Goal: Information Seeking & Learning: Learn about a topic

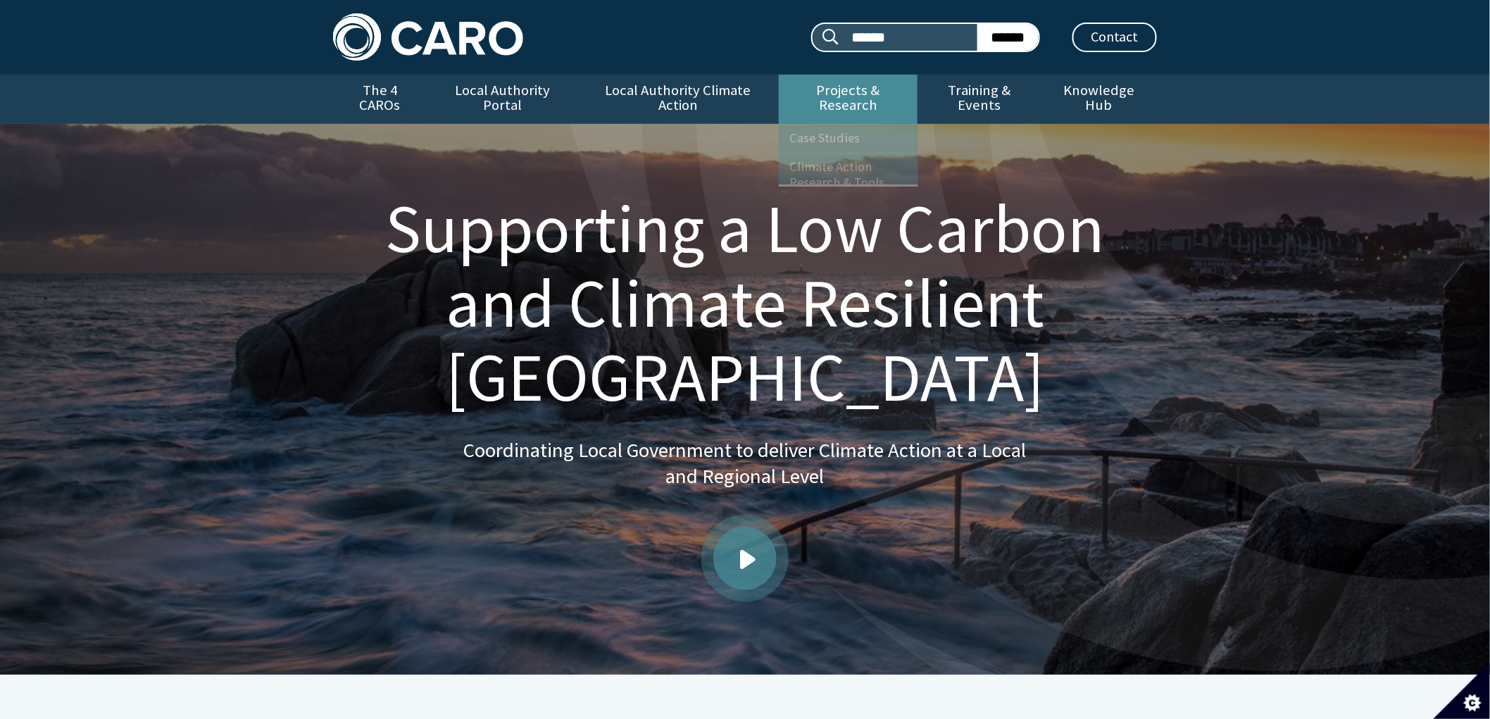
click at [815, 90] on link "Projects & Research" at bounding box center [848, 99] width 139 height 49
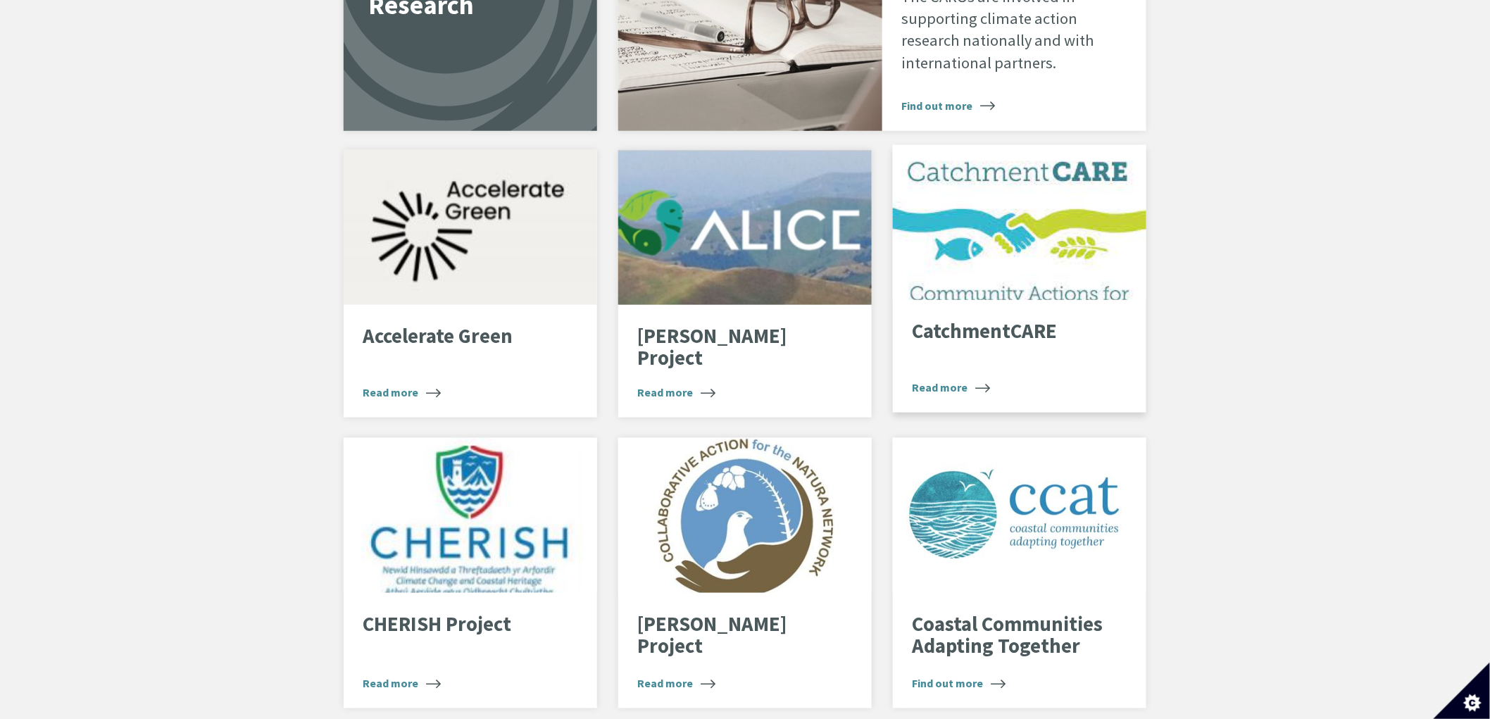
scroll to position [2660, 0]
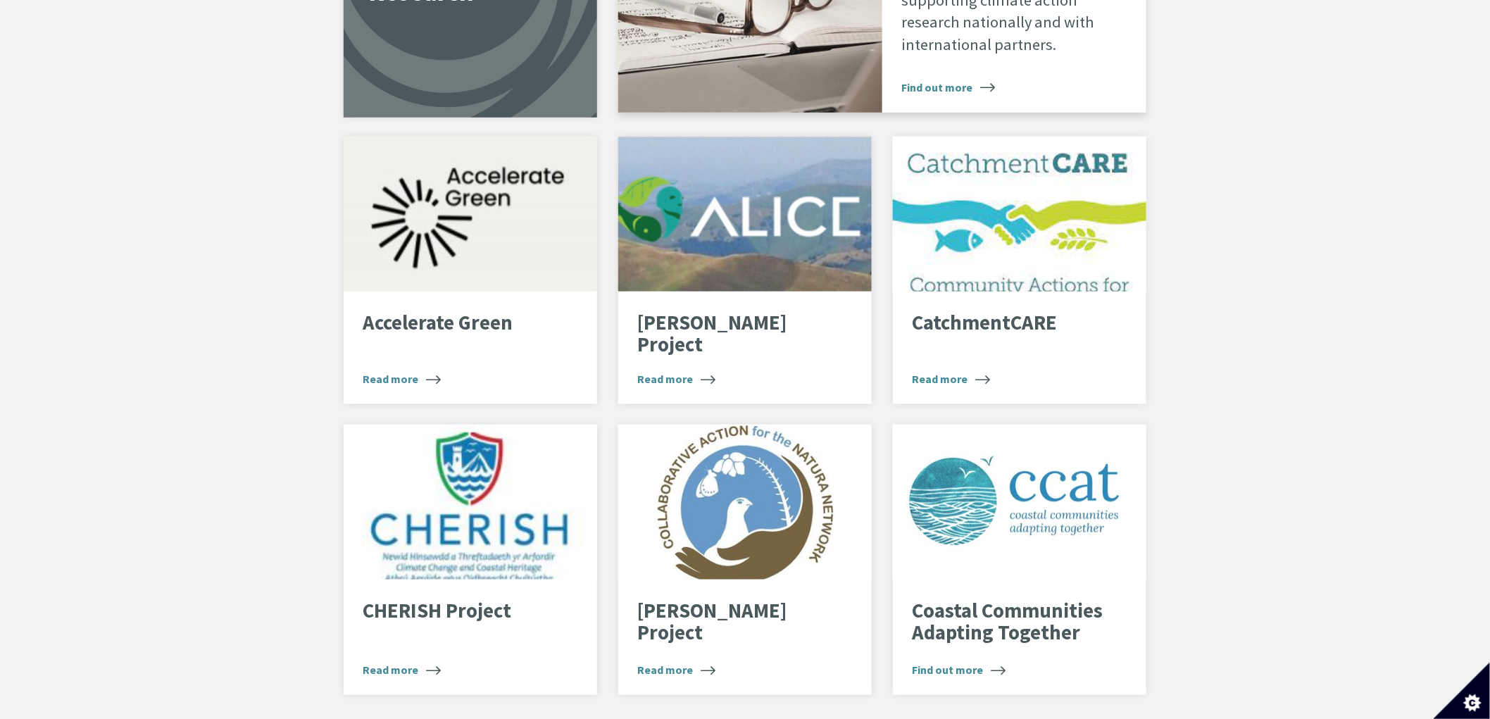
click at [960, 79] on span "Find out more" at bounding box center [948, 87] width 94 height 17
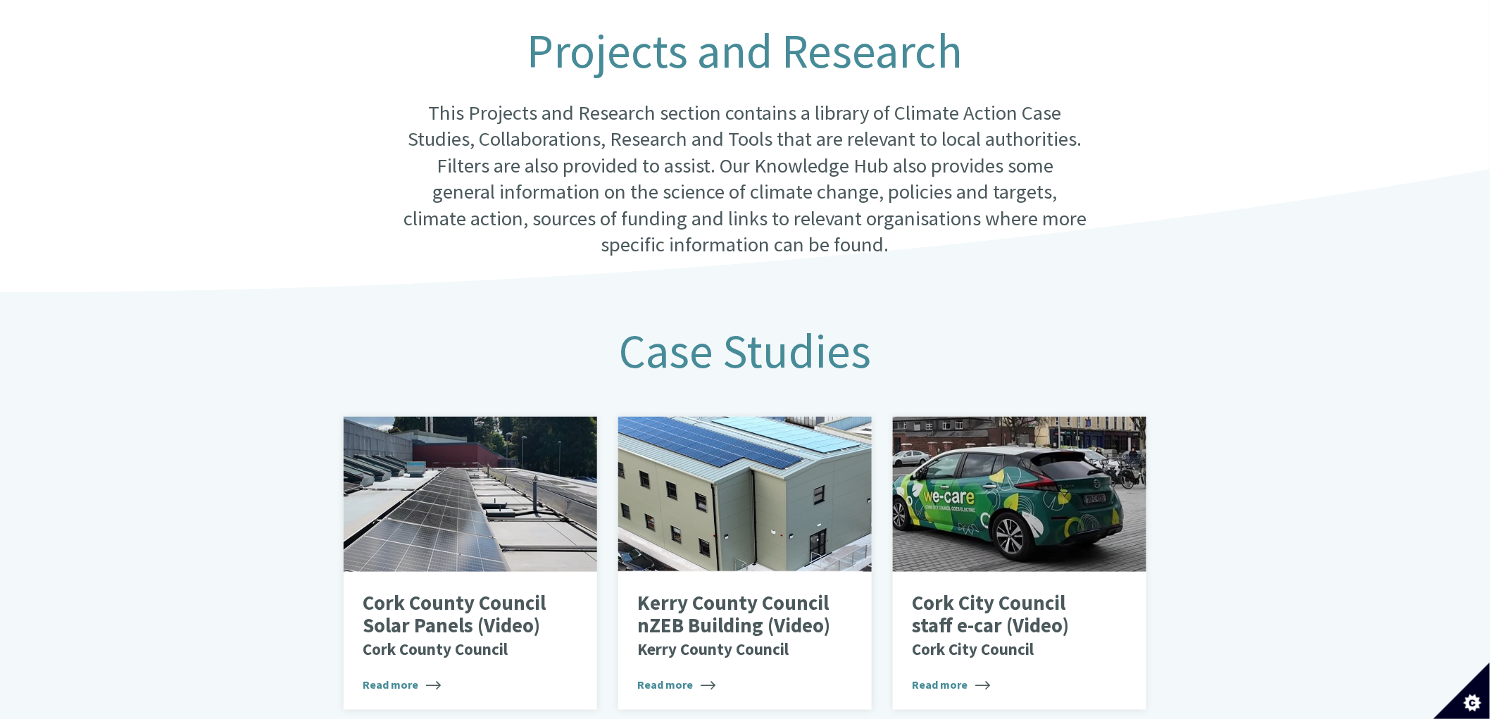
scroll to position [0, 0]
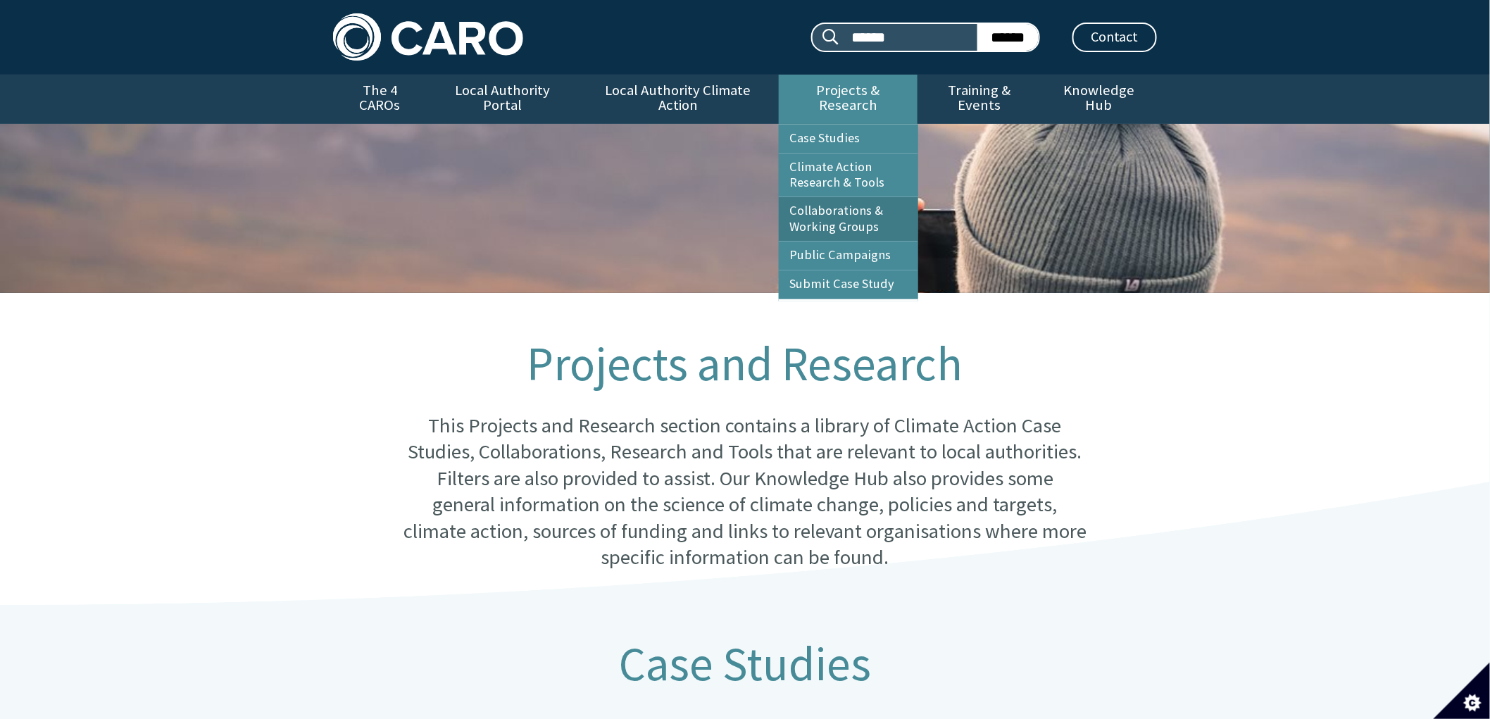
click at [834, 199] on link "Collaborations & Working Groups" at bounding box center [848, 219] width 139 height 44
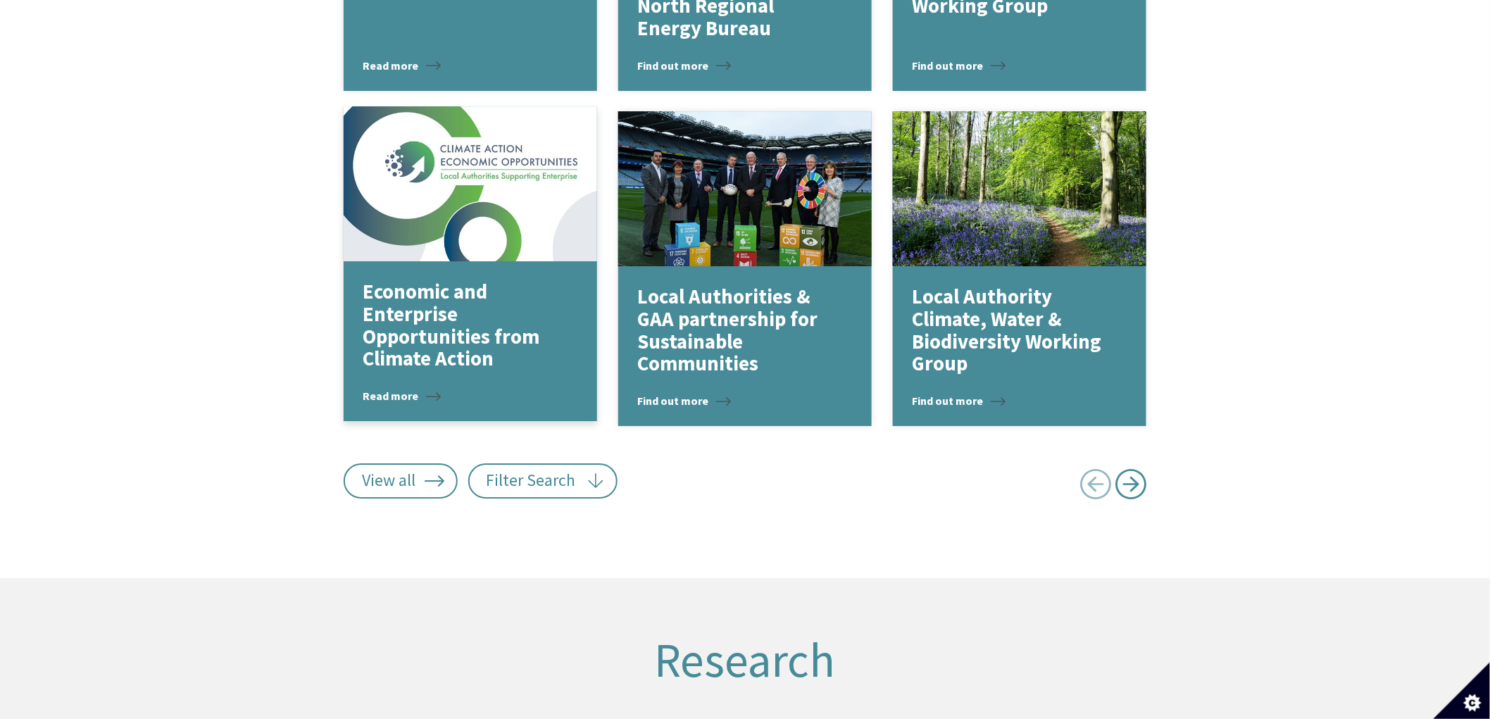
scroll to position [1831, 0]
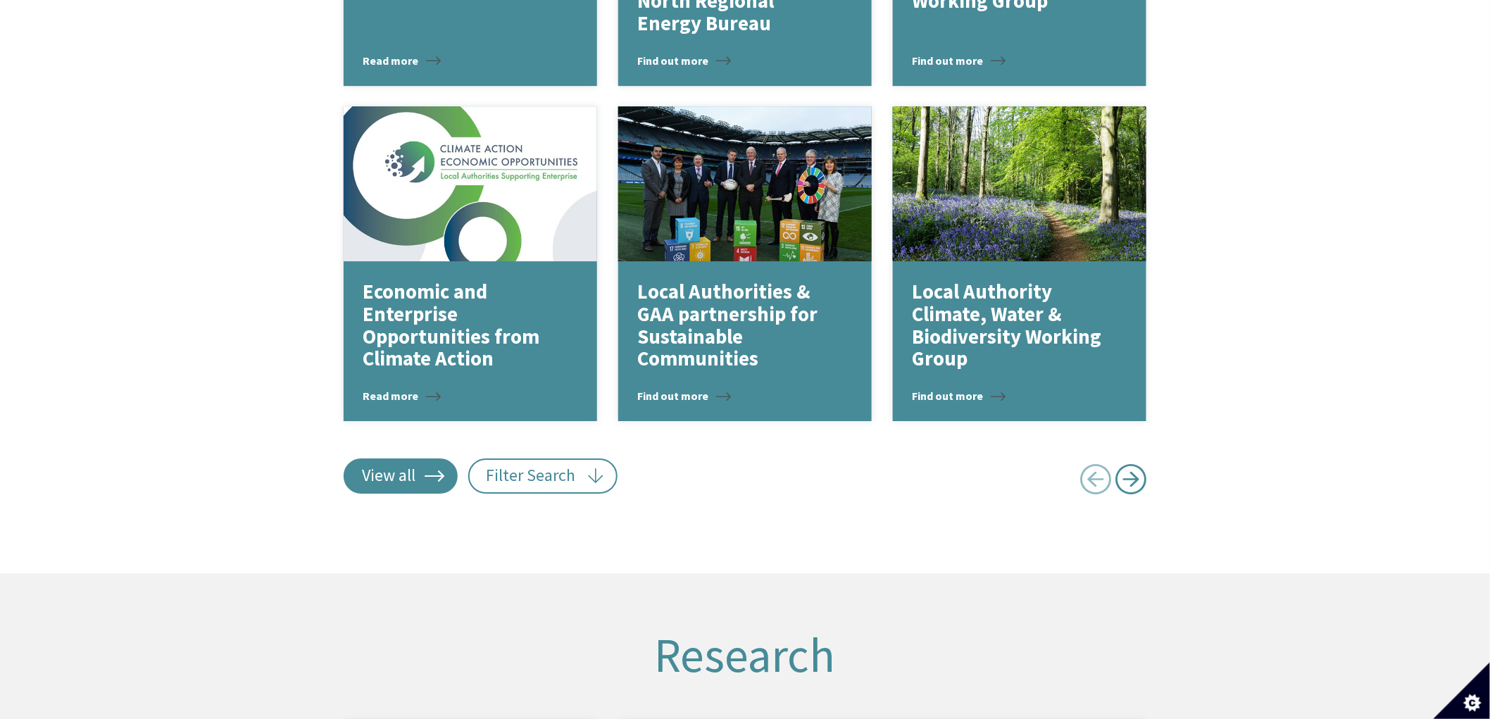
click at [419, 458] on link "View all" at bounding box center [401, 475] width 114 height 35
type input "******"
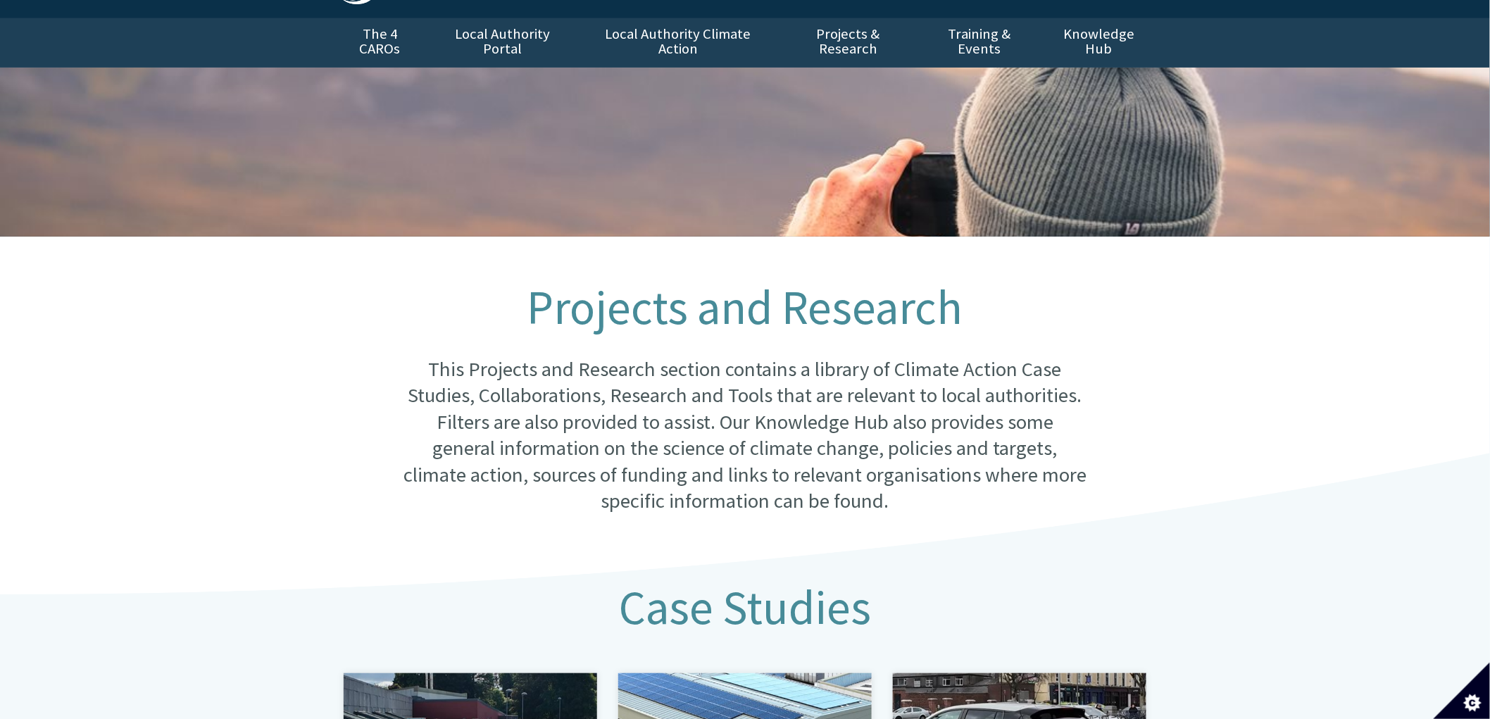
scroll to position [0, 0]
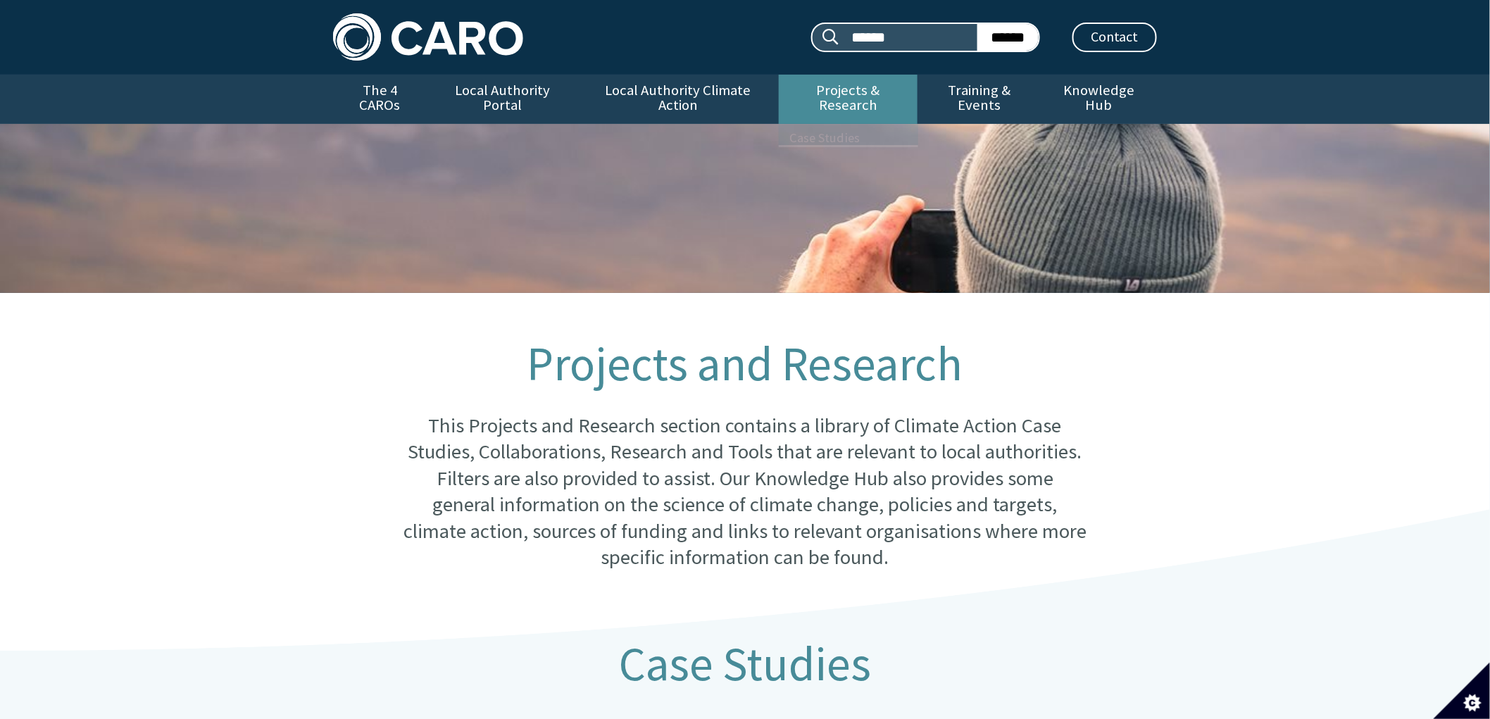
click at [844, 95] on link "Projects & Research" at bounding box center [848, 99] width 139 height 49
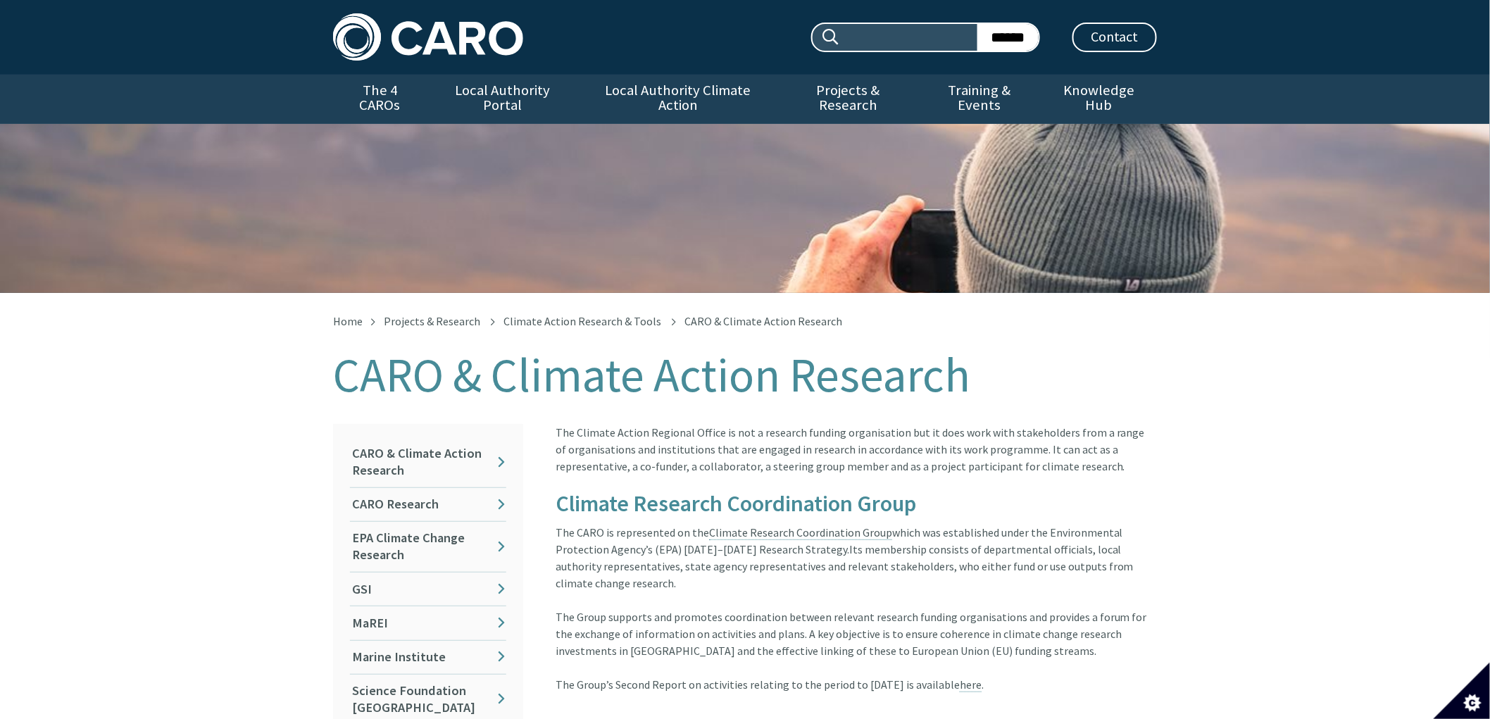
click at [888, 34] on input "Search site:" at bounding box center [909, 37] width 137 height 27
type input "**********"
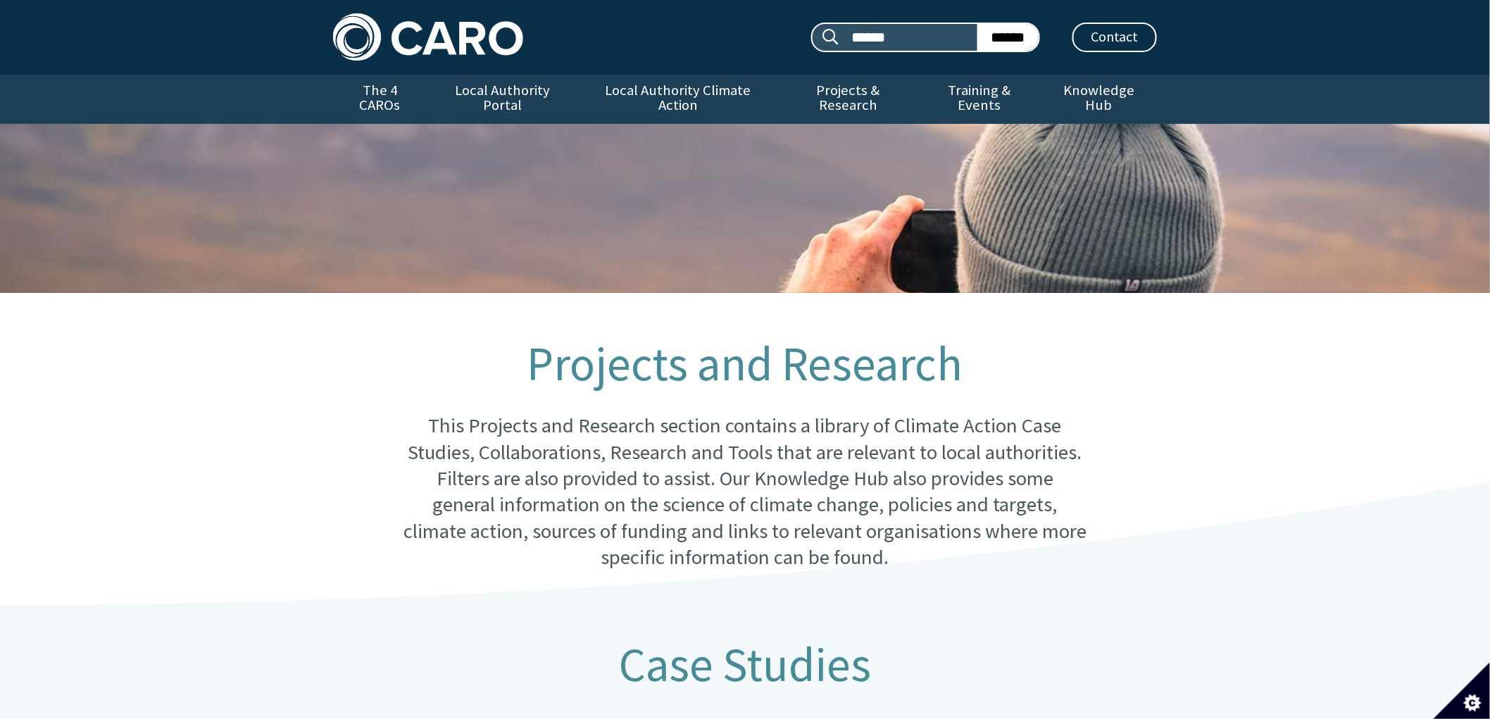
click at [844, 95] on link "Projects & Research" at bounding box center [848, 99] width 139 height 49
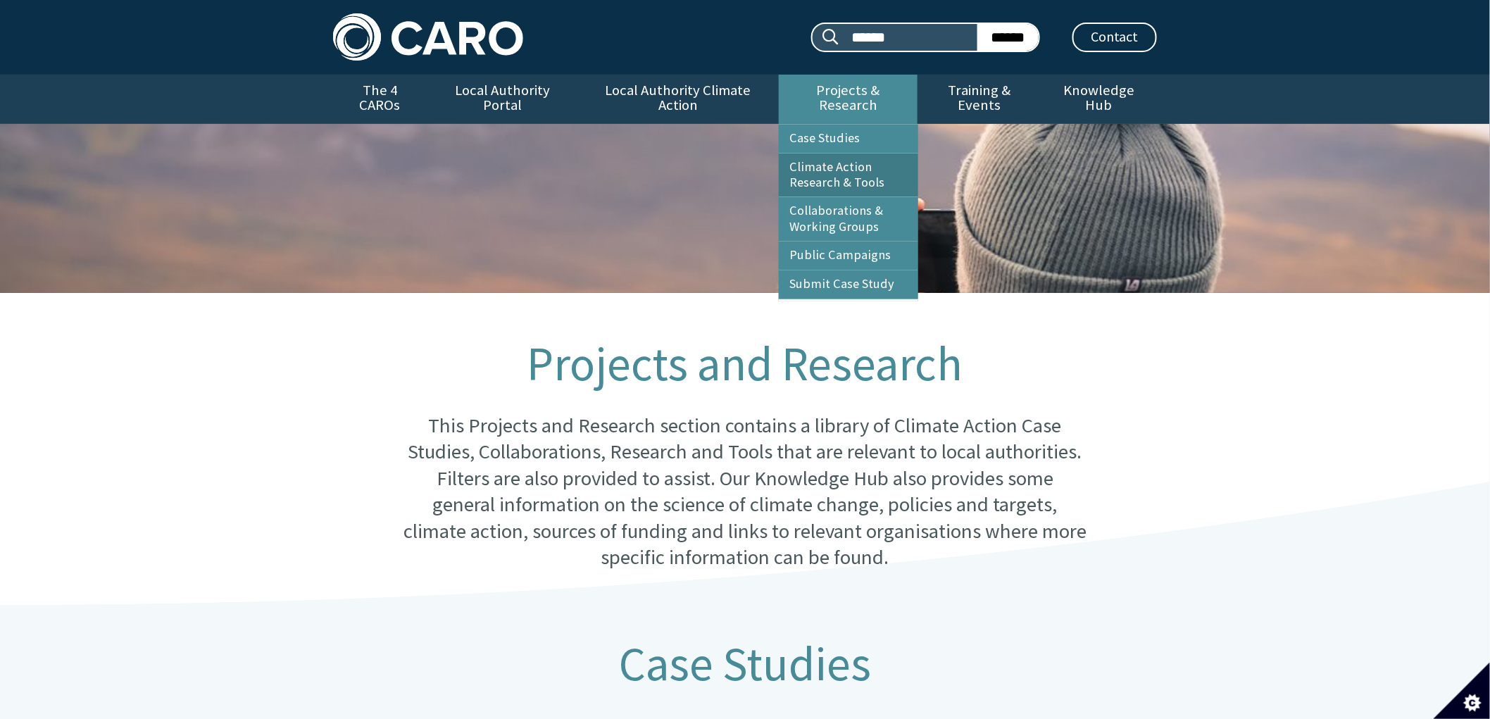
click at [819, 154] on link "Climate Action Research & Tools" at bounding box center [848, 176] width 139 height 44
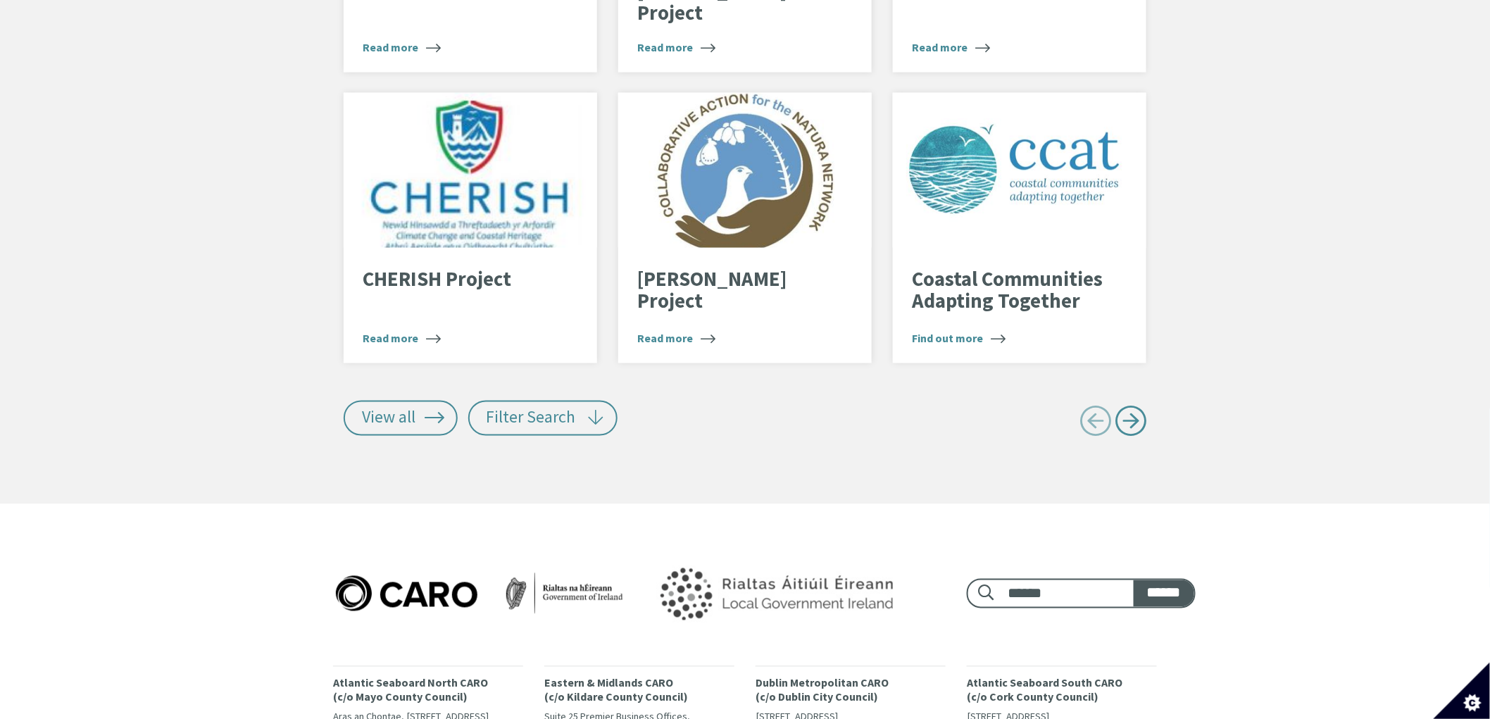
scroll to position [2994, 0]
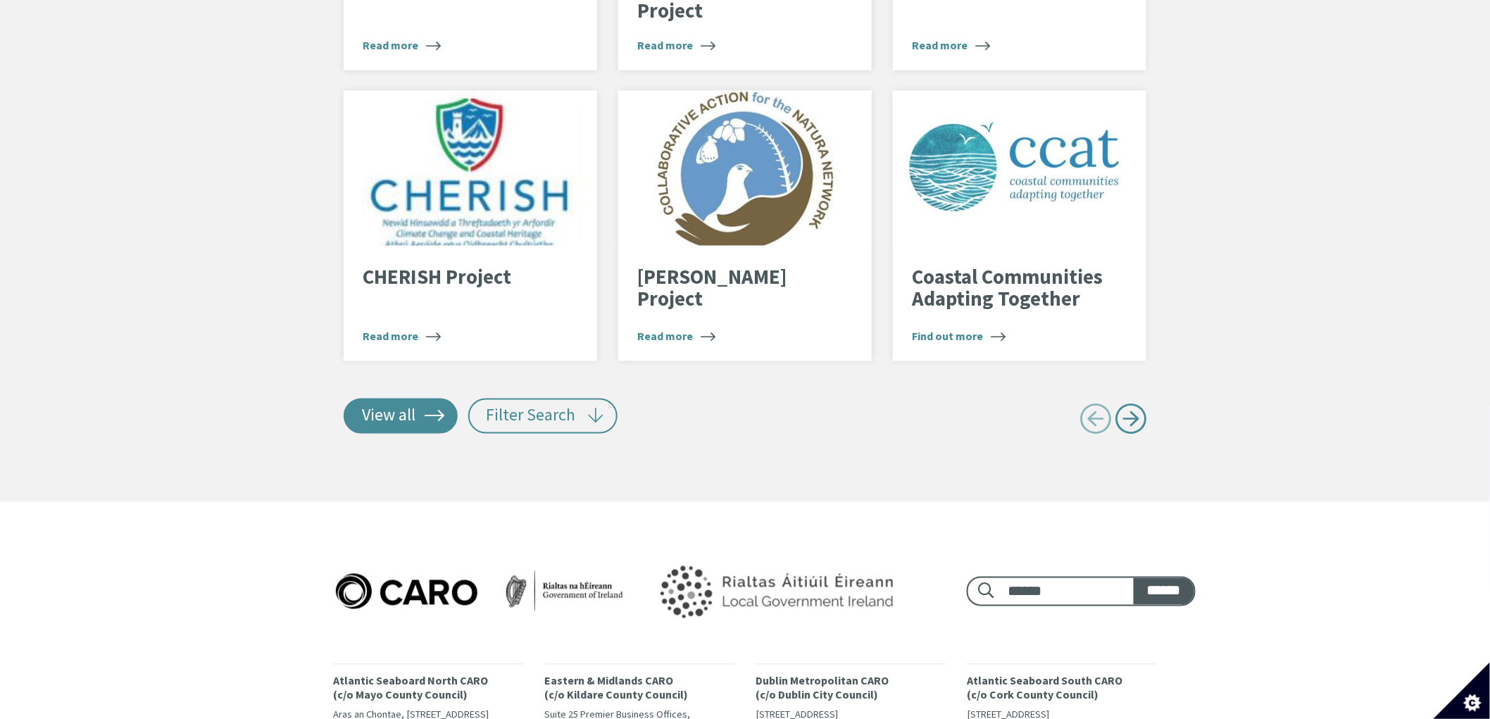
click at [384, 400] on link "View all" at bounding box center [401, 416] width 114 height 35
type input "******"
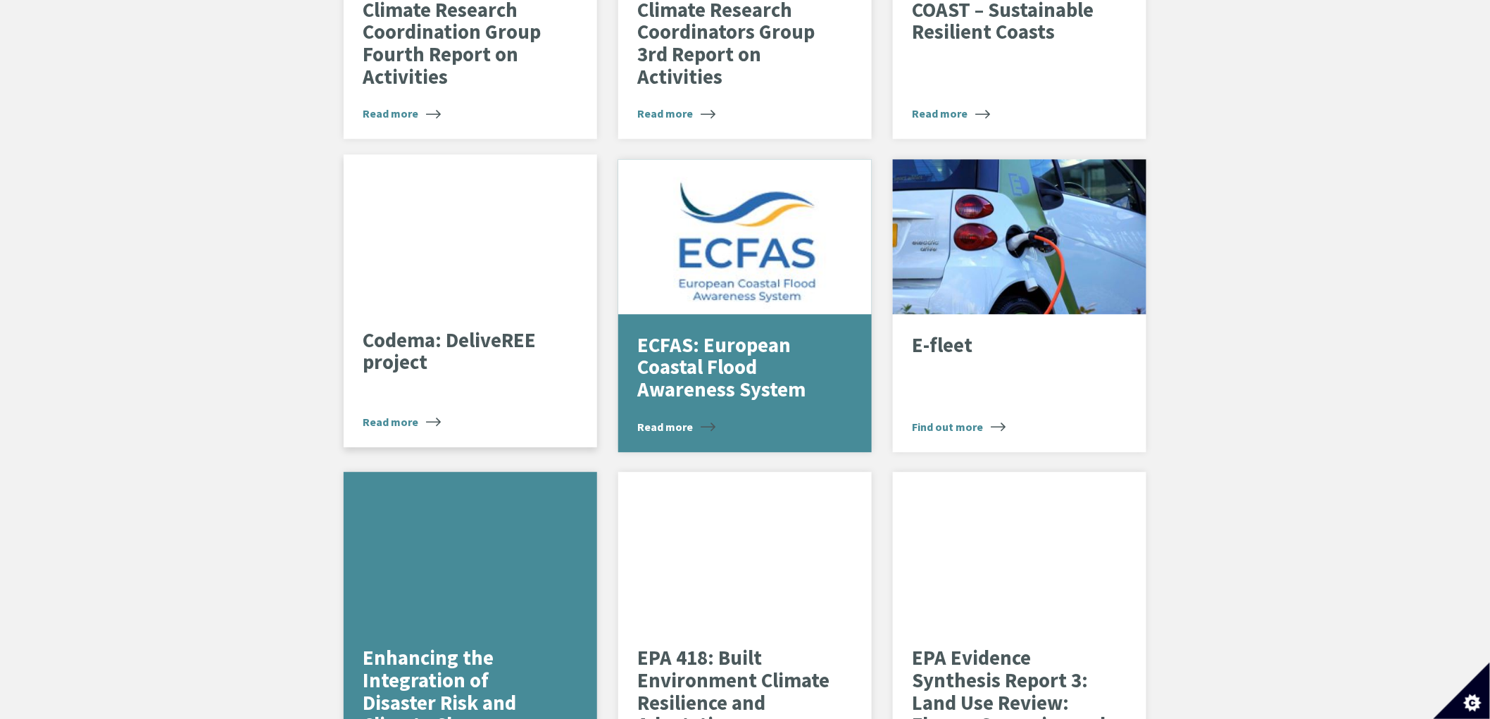
scroll to position [3306, 0]
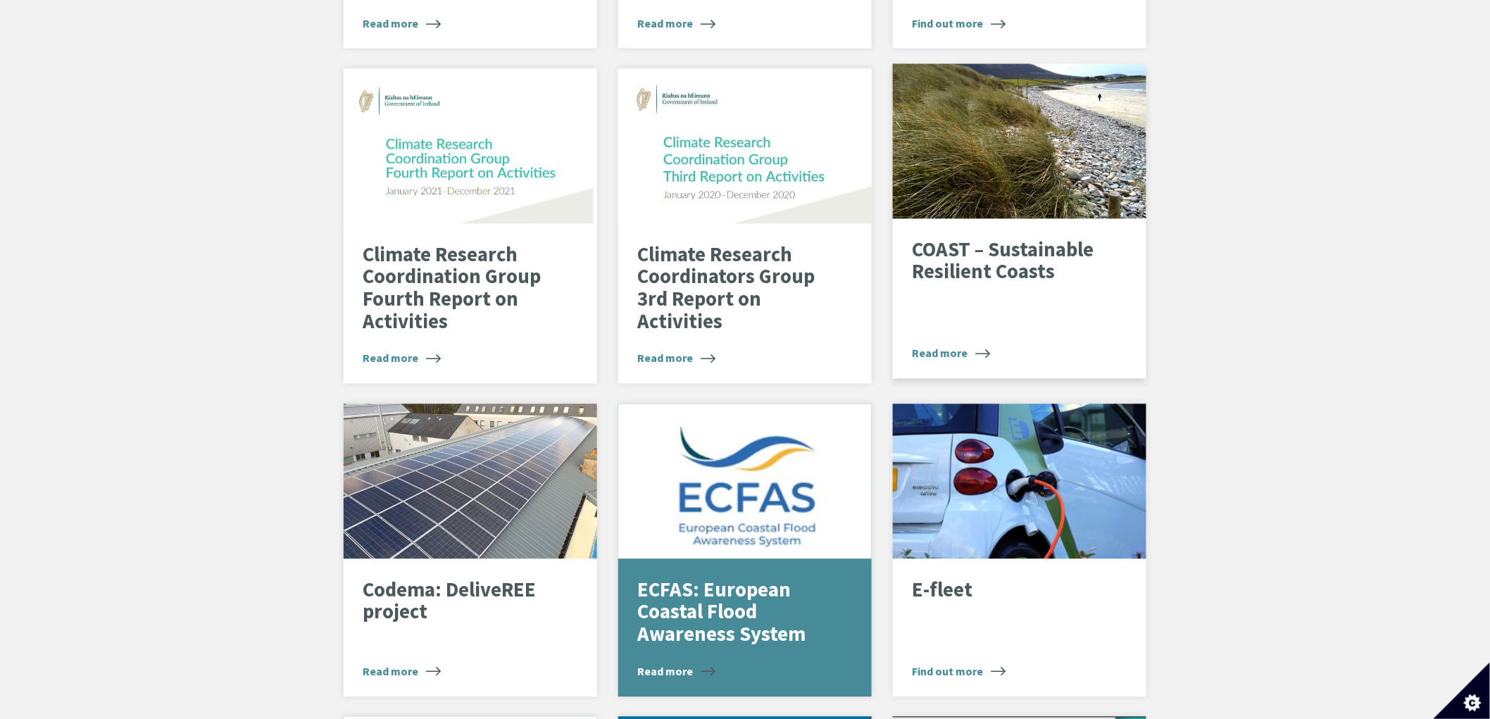
click at [1010, 250] on p "COAST – Sustainable Resilient Coasts" at bounding box center [1009, 261] width 194 height 44
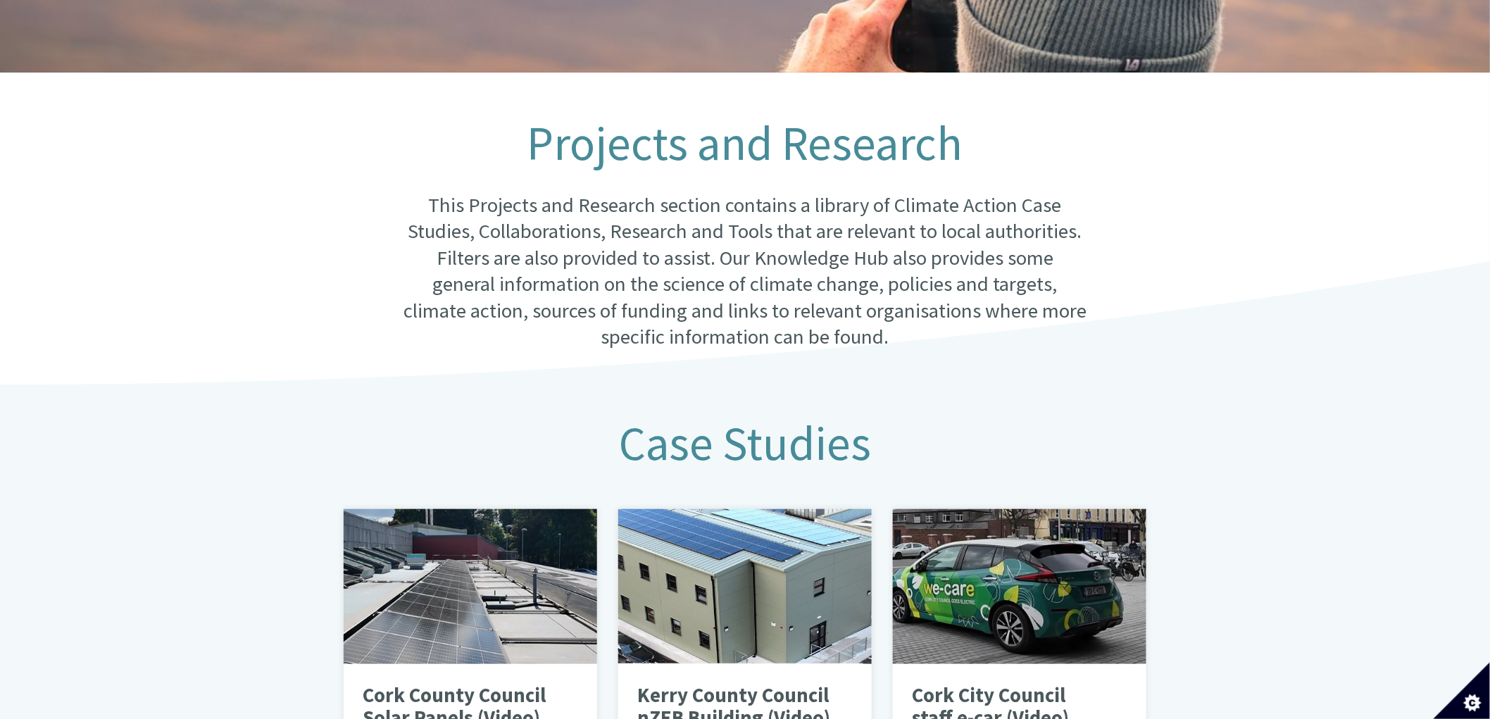
scroll to position [0, 0]
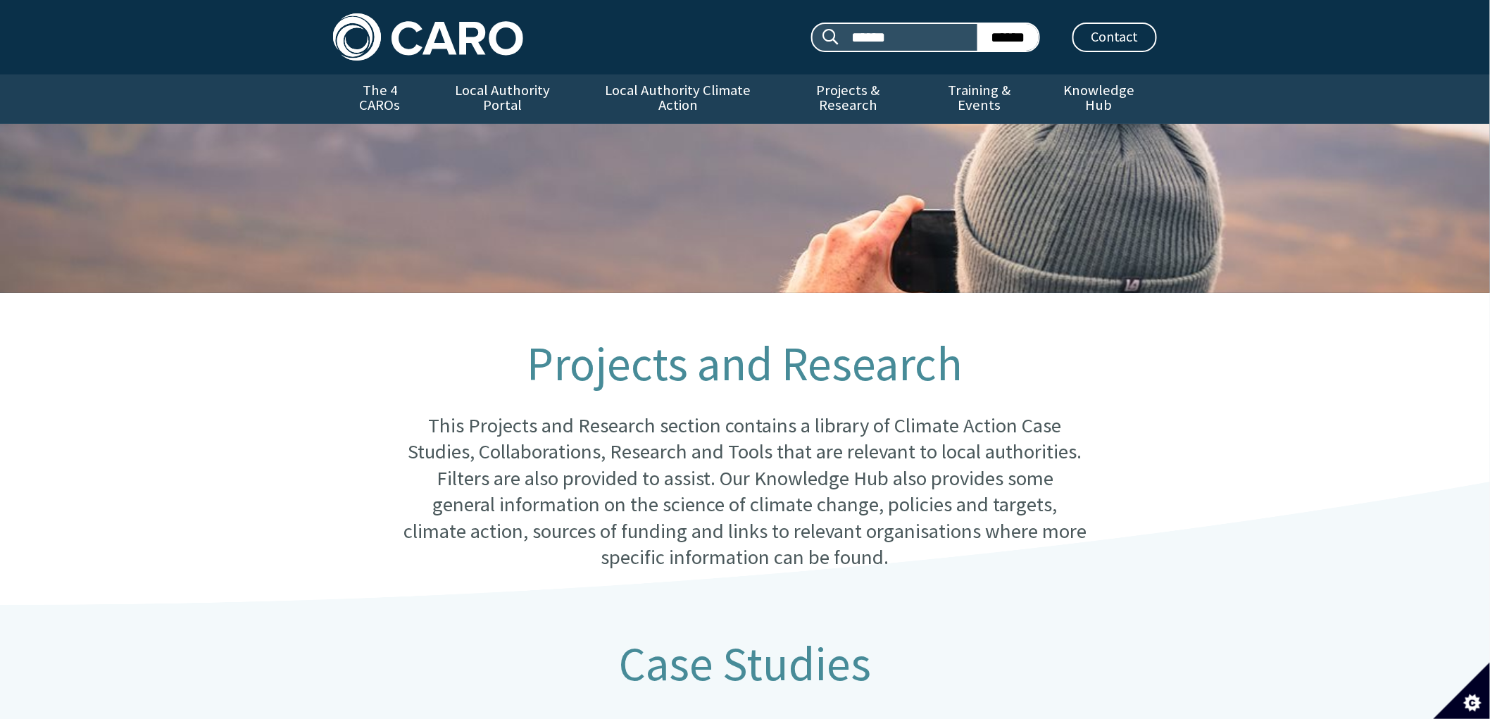
drag, startPoint x: 221, startPoint y: 532, endPoint x: 199, endPoint y: 215, distance: 317.7
click at [522, 86] on link "Local Authority Portal" at bounding box center [502, 99] width 151 height 49
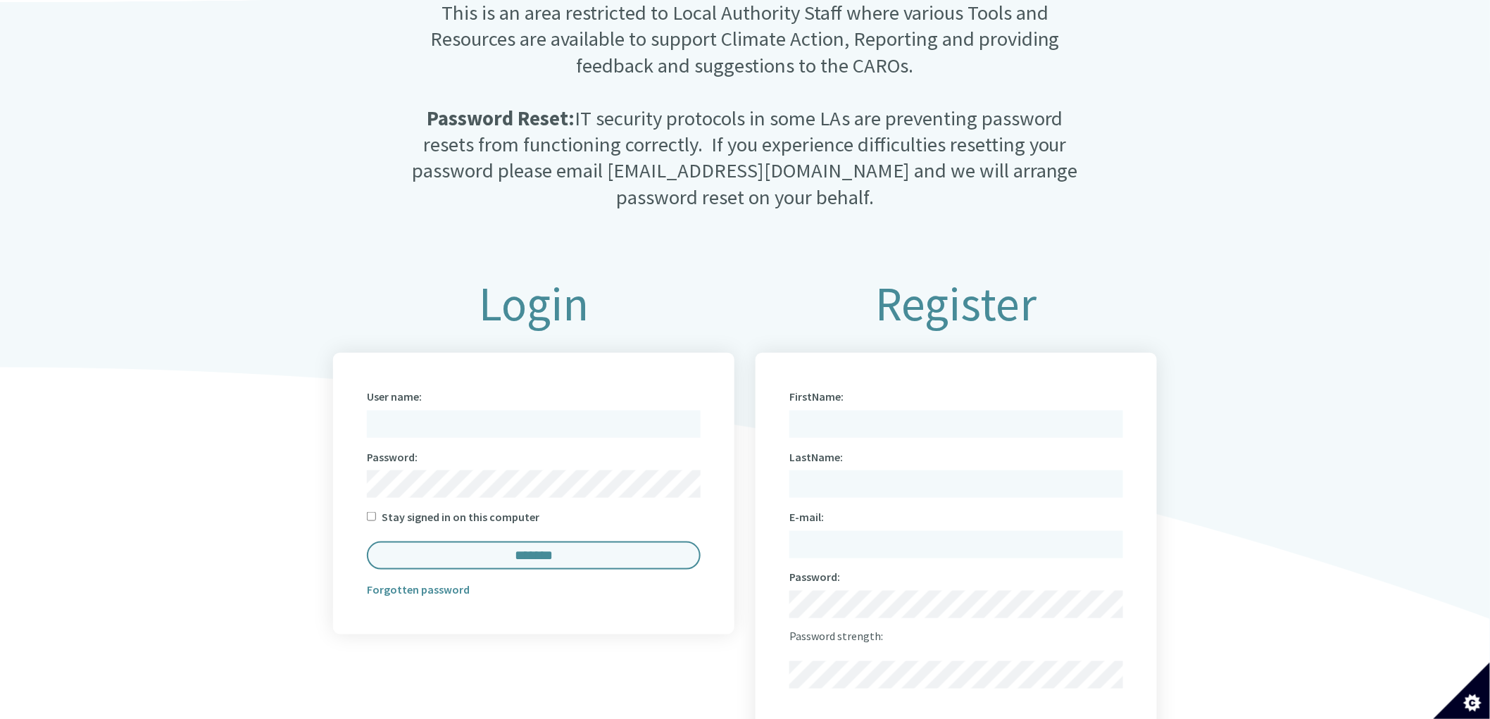
scroll to position [469, 0]
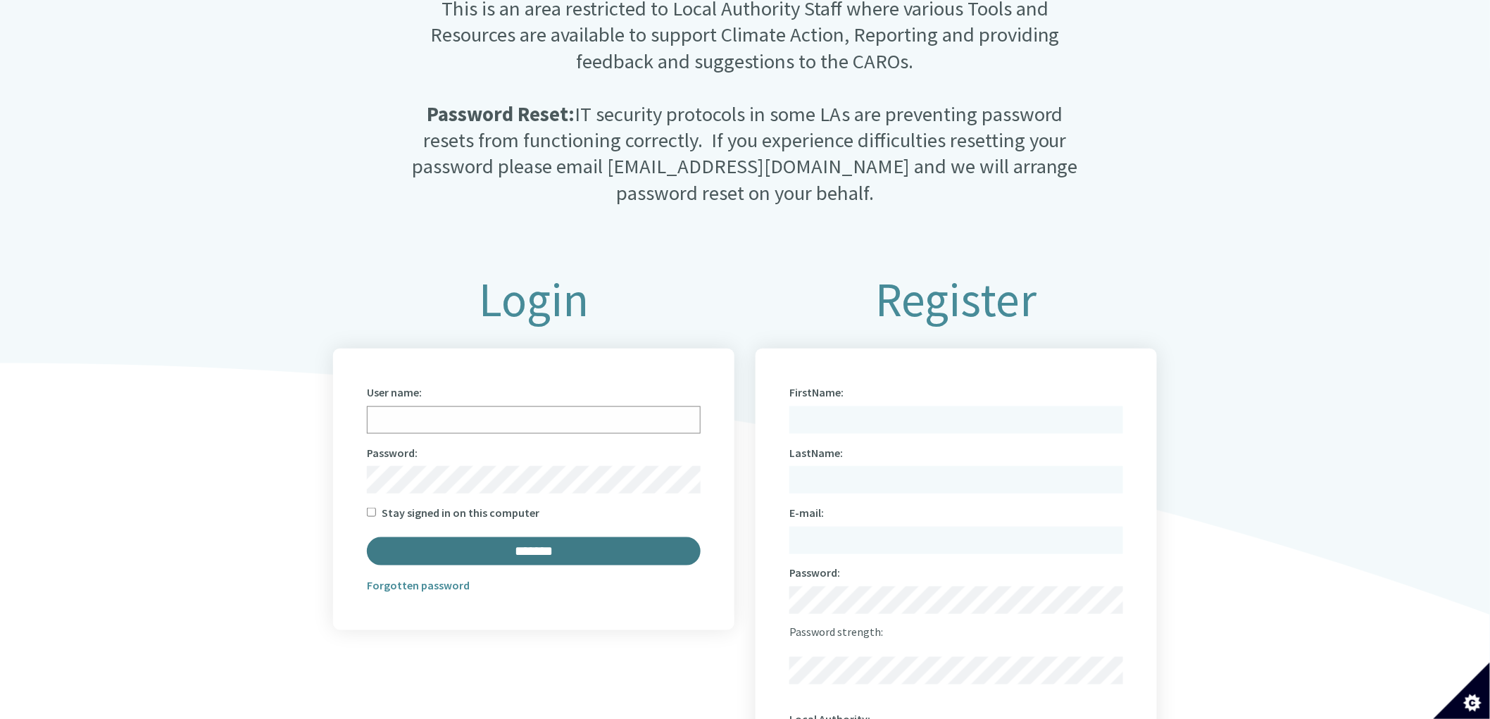
type input "**********"
click at [514, 537] on input "*******" at bounding box center [534, 550] width 334 height 27
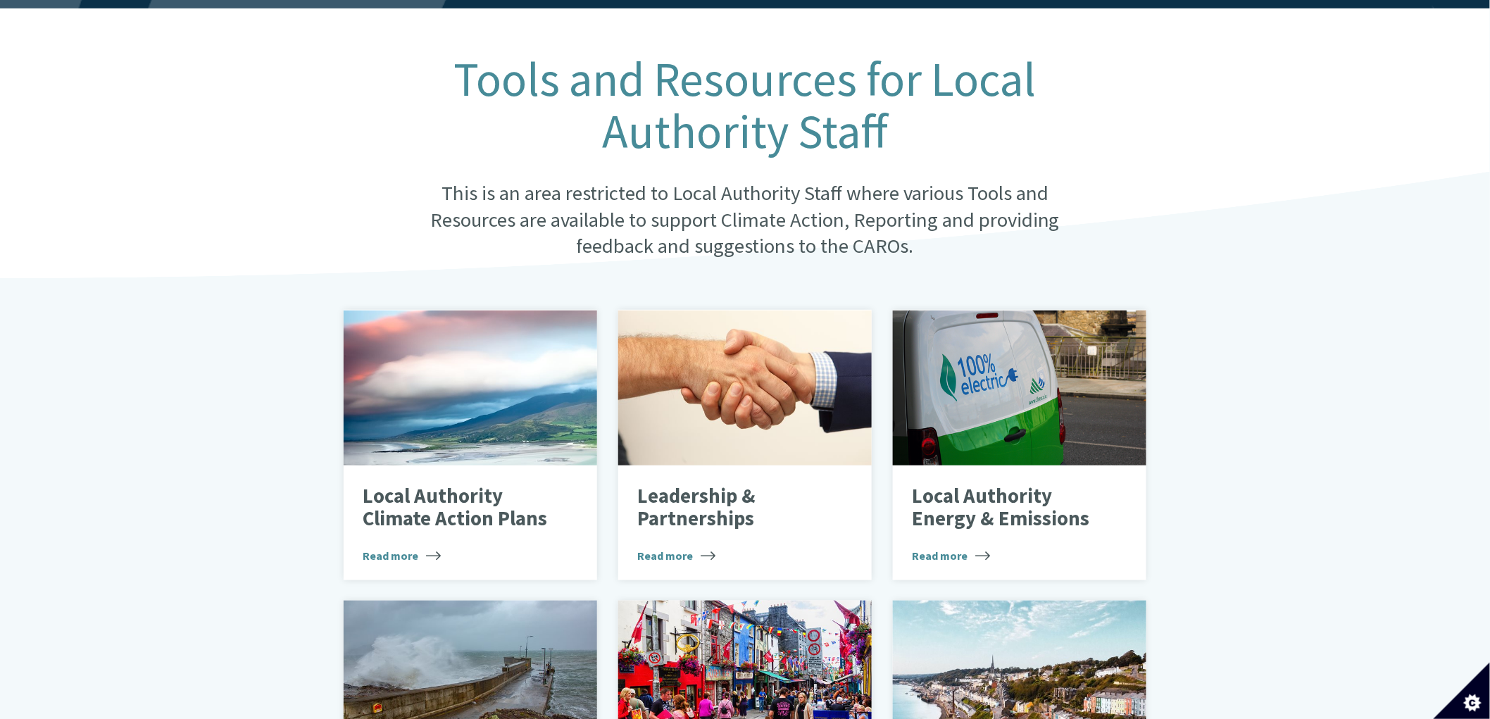
scroll to position [547, 0]
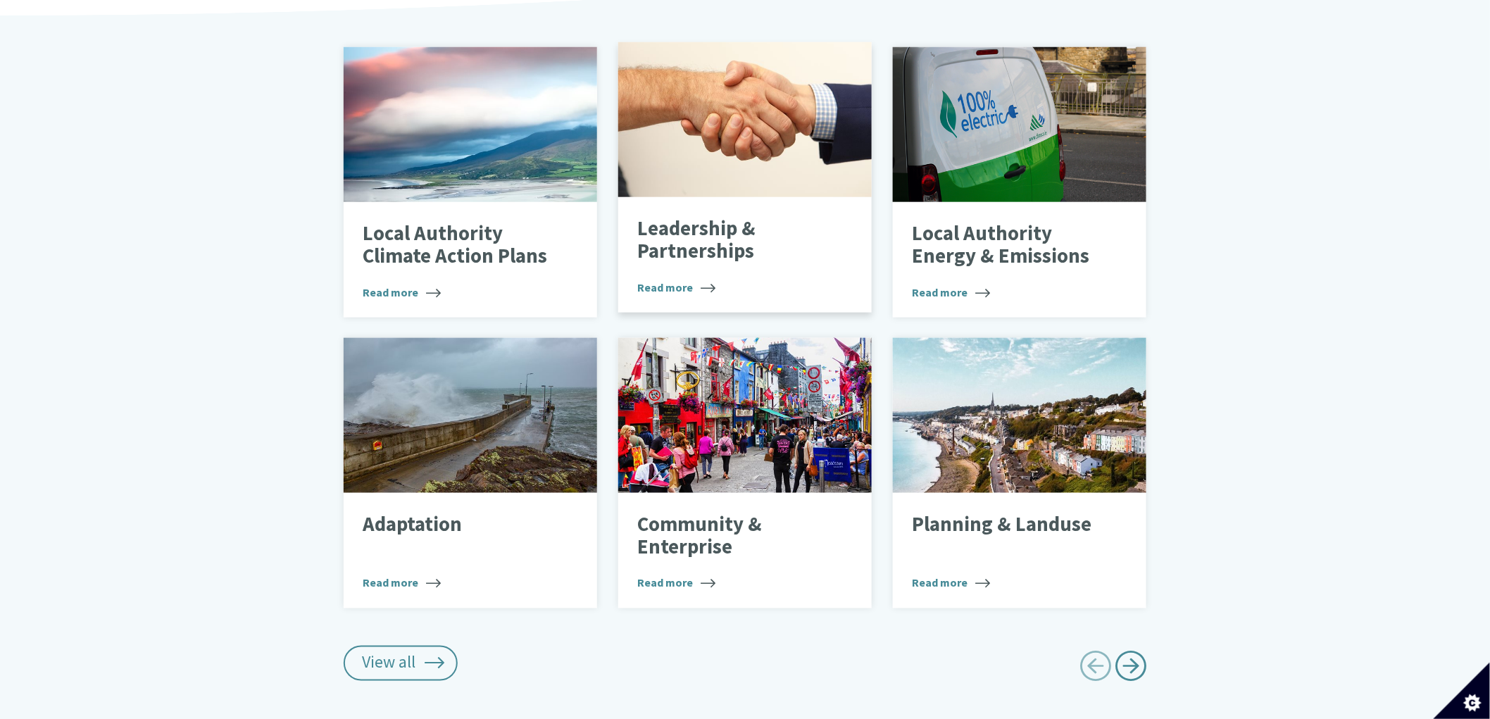
click at [710, 249] on div "Leadership & Partnerships Read more" at bounding box center [745, 254] width 254 height 115
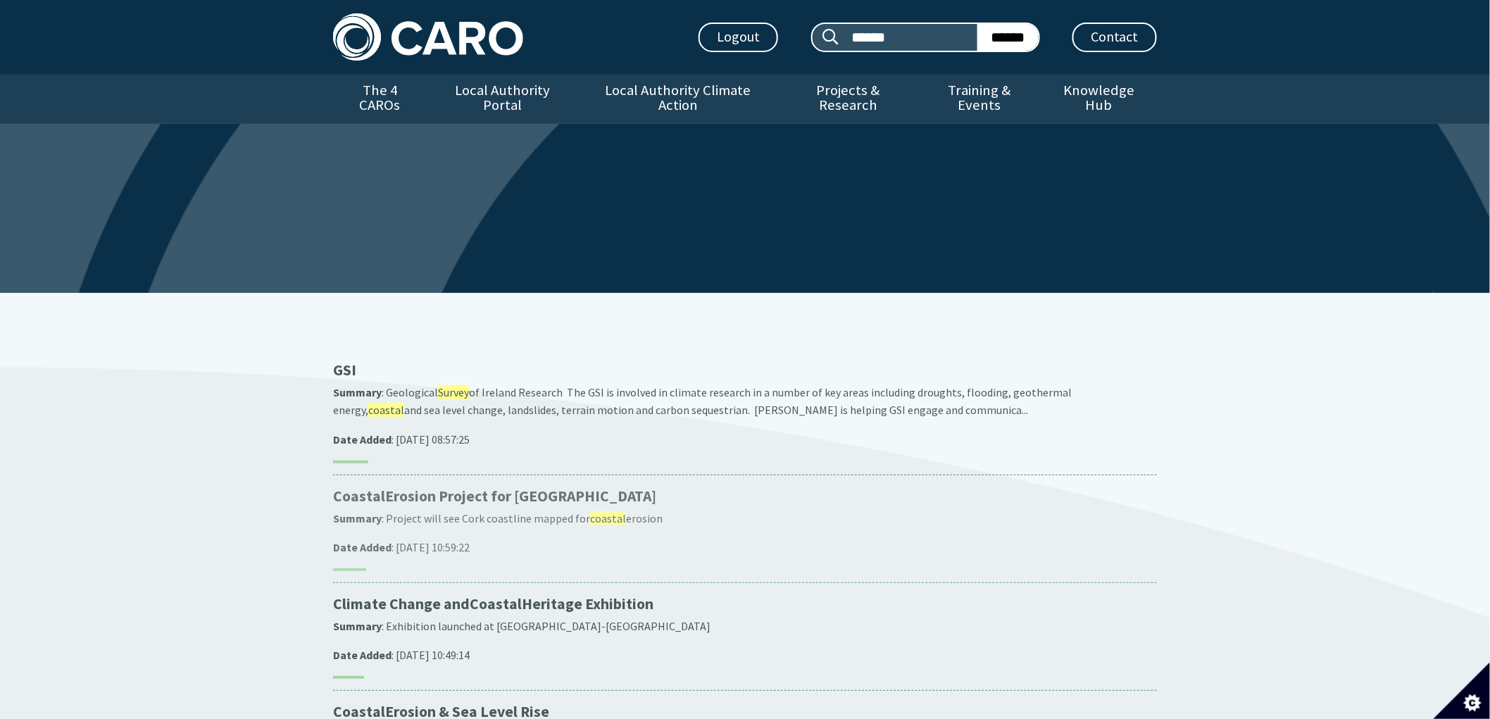
click at [439, 487] on p "Coastal Erosion Project for Cork" at bounding box center [745, 497] width 824 height 20
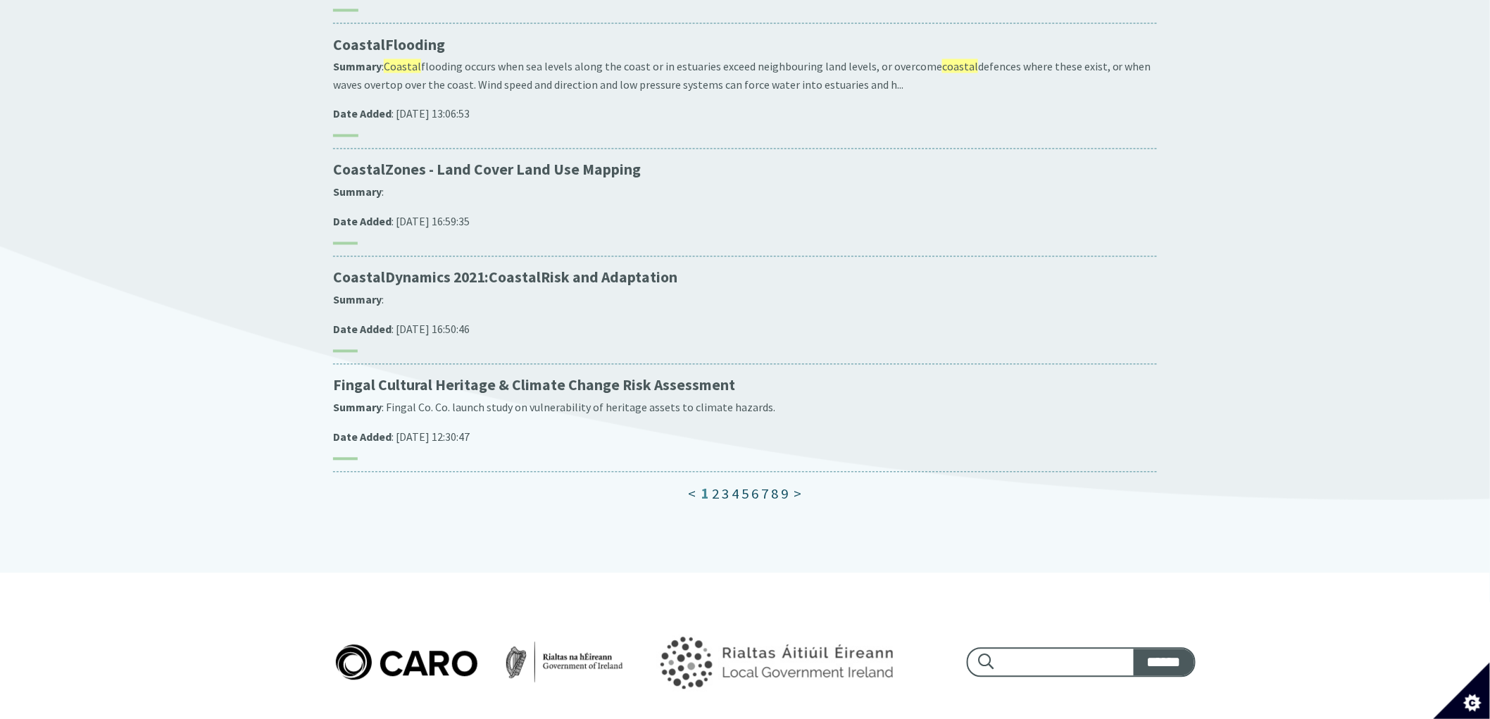
scroll to position [1017, 0]
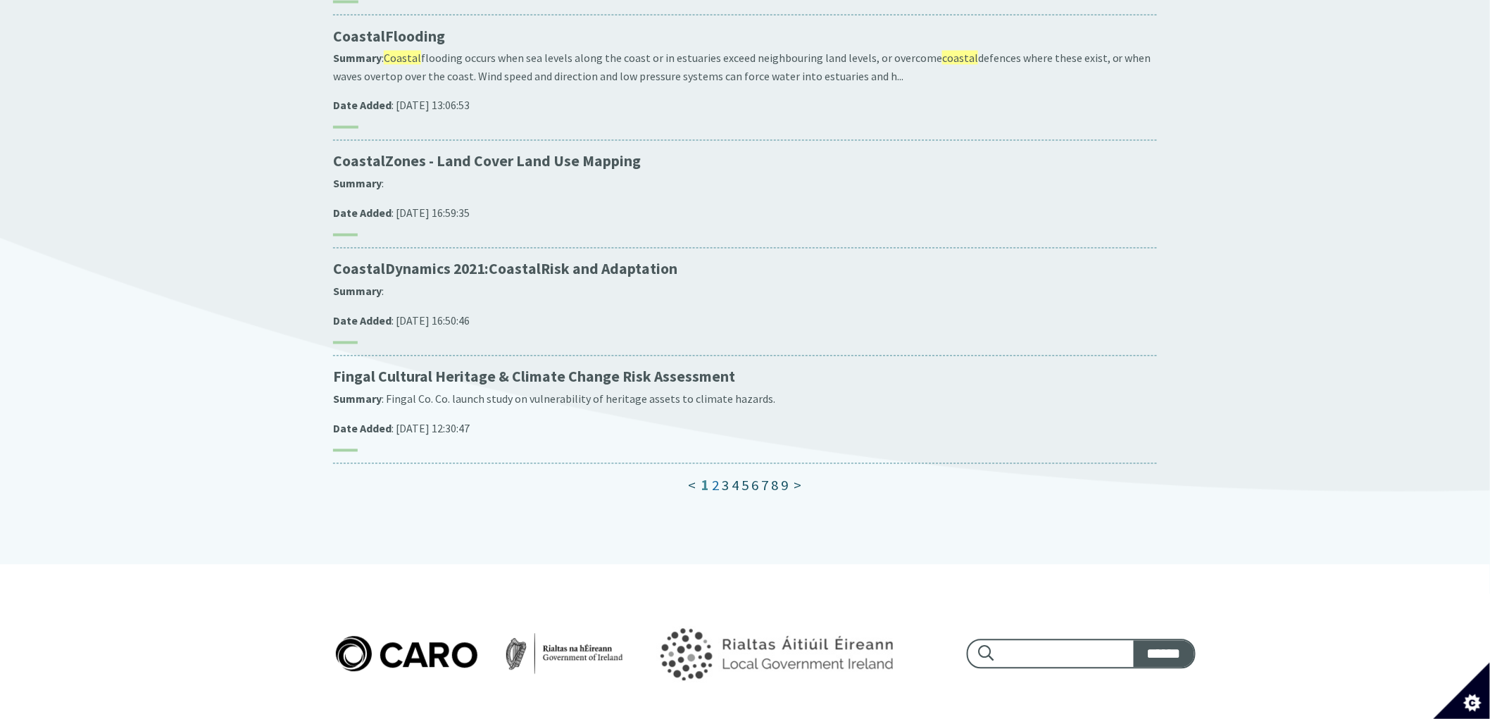
click at [716, 477] on link "2" at bounding box center [716, 486] width 7 height 18
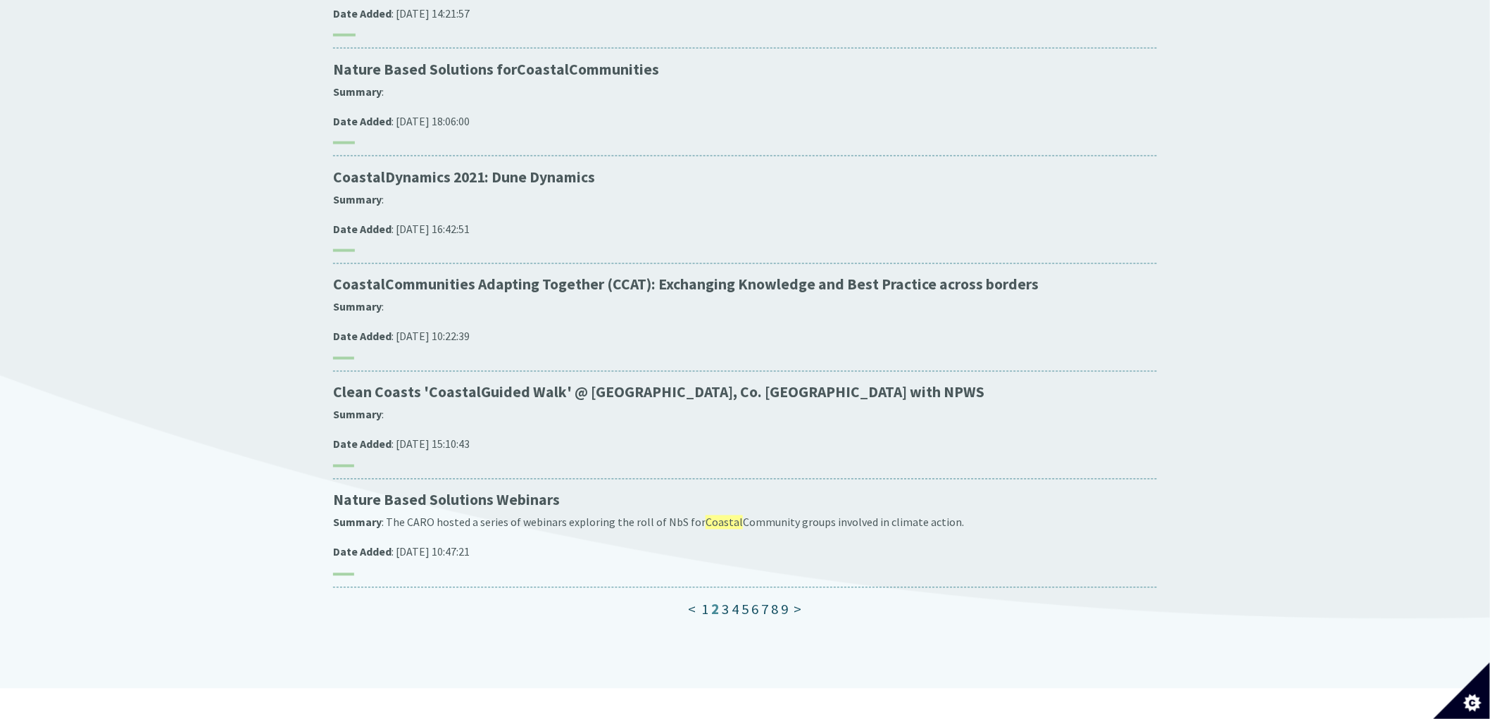
scroll to position [939, 0]
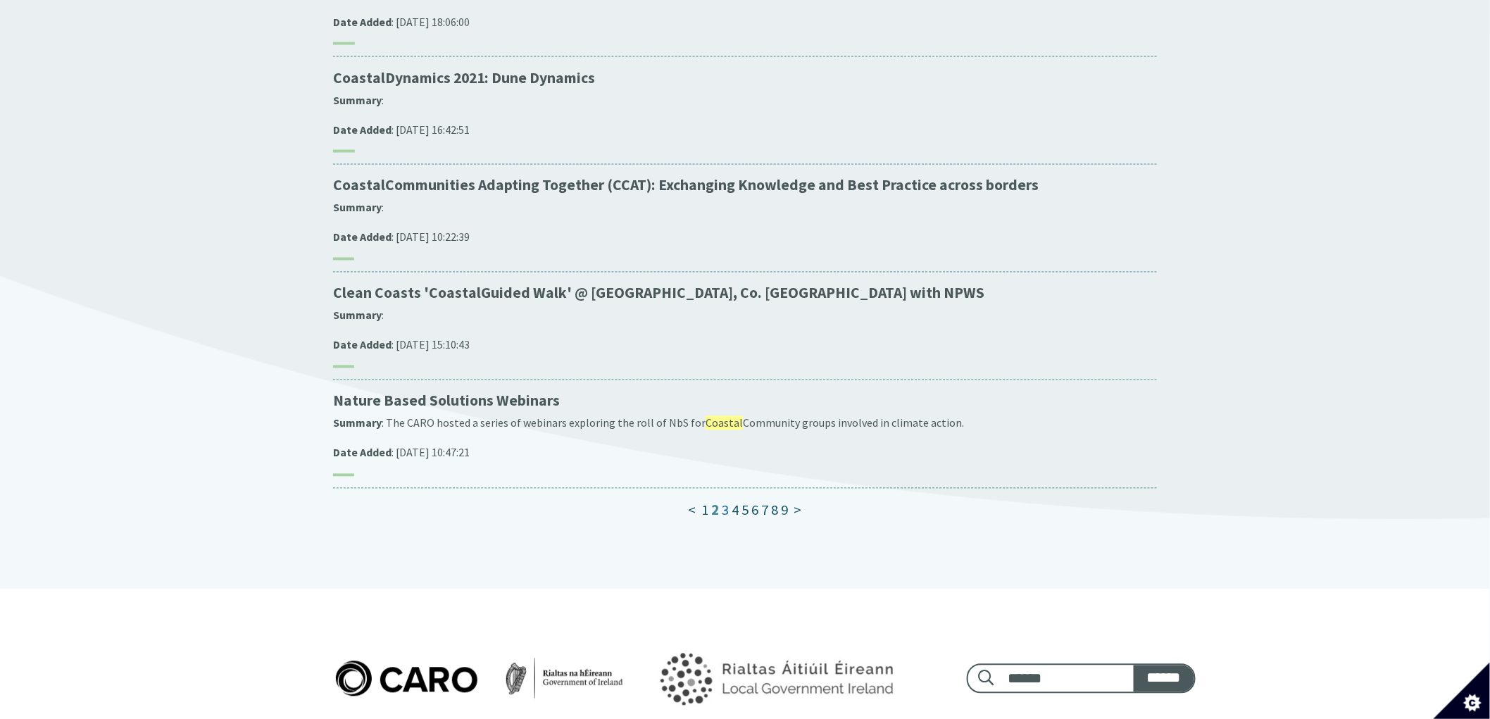
click at [726, 501] on link "3" at bounding box center [726, 510] width 7 height 18
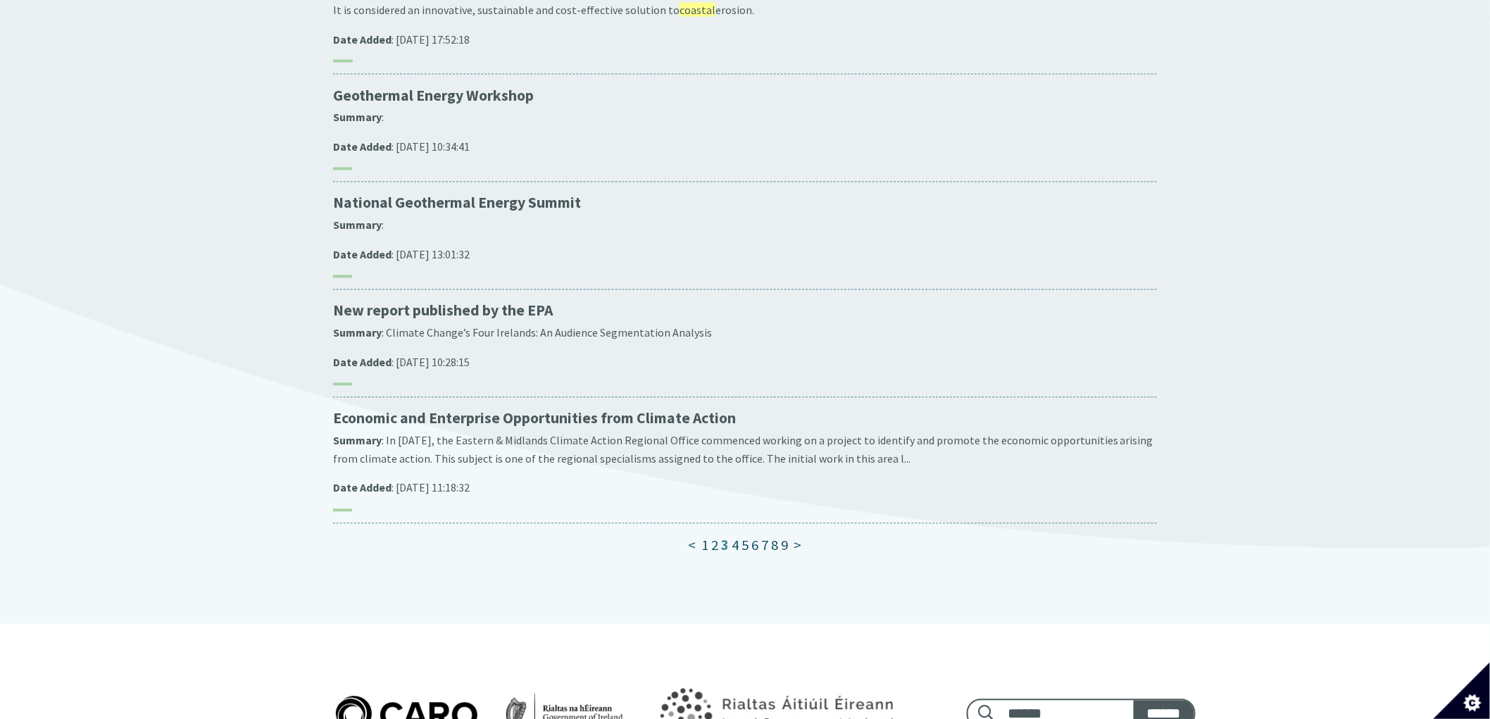
scroll to position [1017, 0]
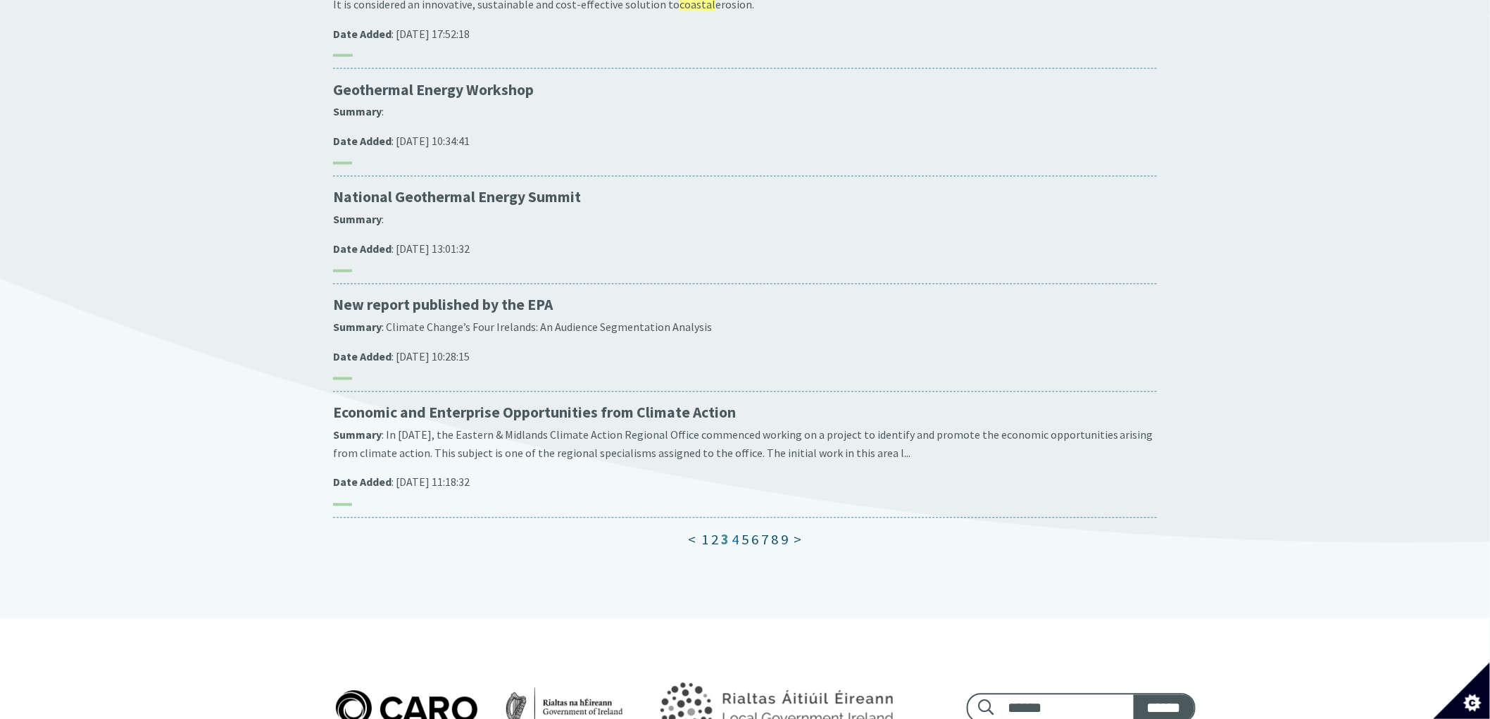
click at [735, 531] on link "4" at bounding box center [735, 540] width 7 height 18
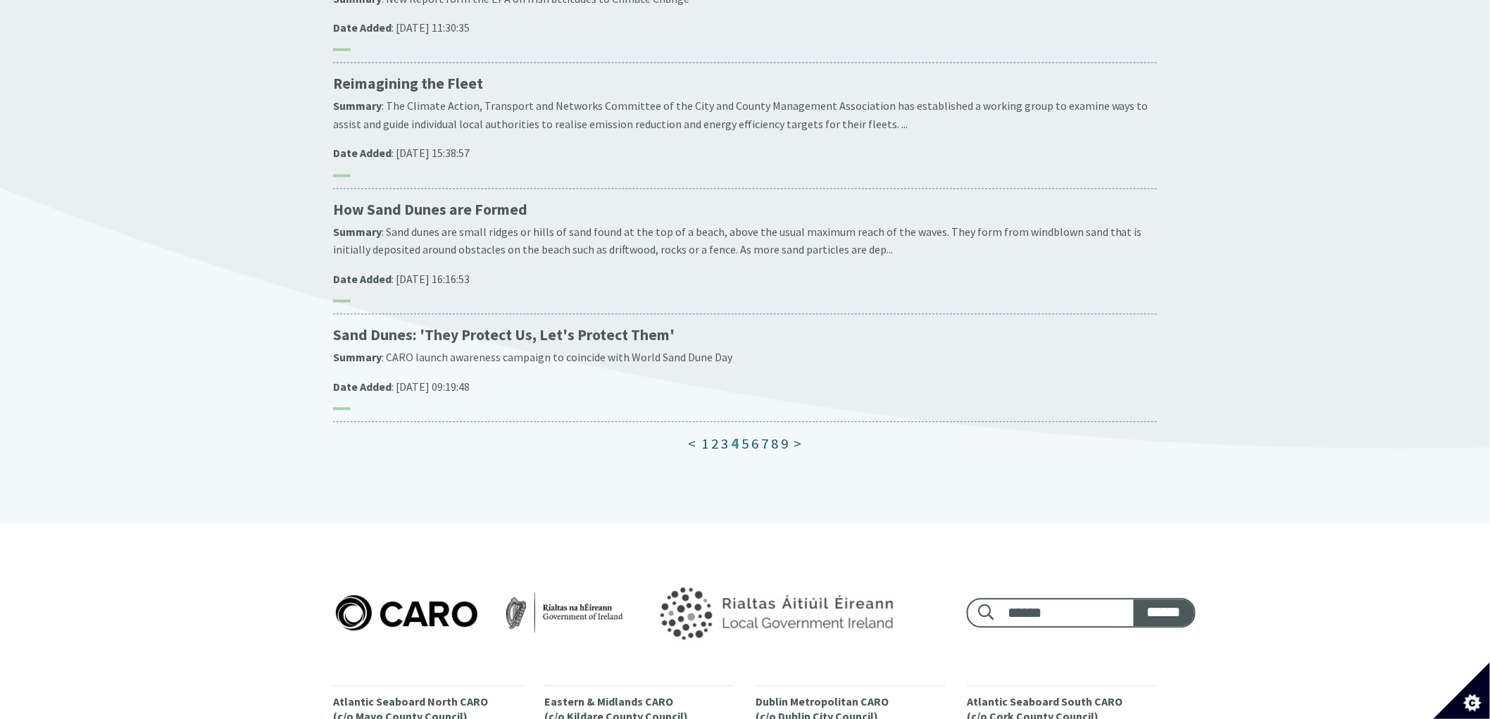
scroll to position [1095, 0]
click at [746, 435] on link "5" at bounding box center [745, 444] width 7 height 18
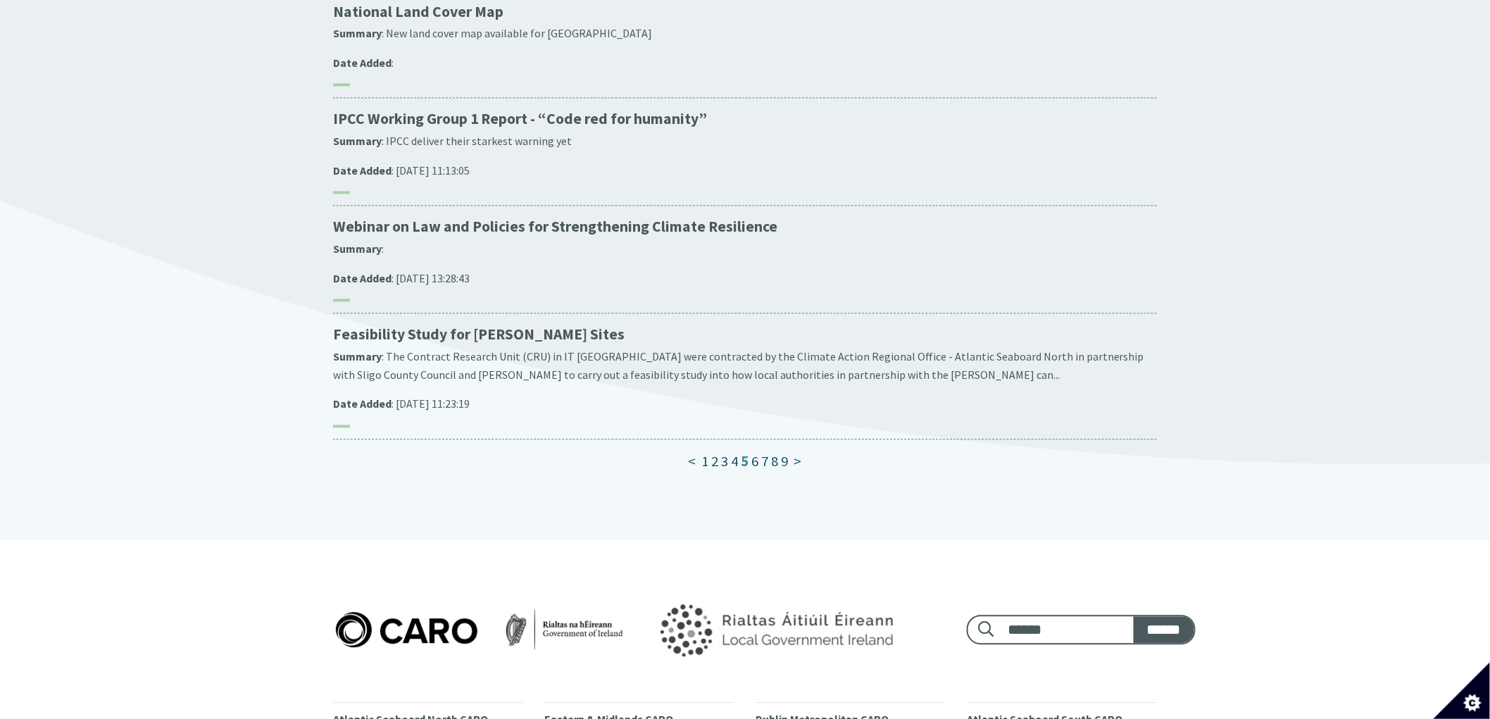
scroll to position [1173, 0]
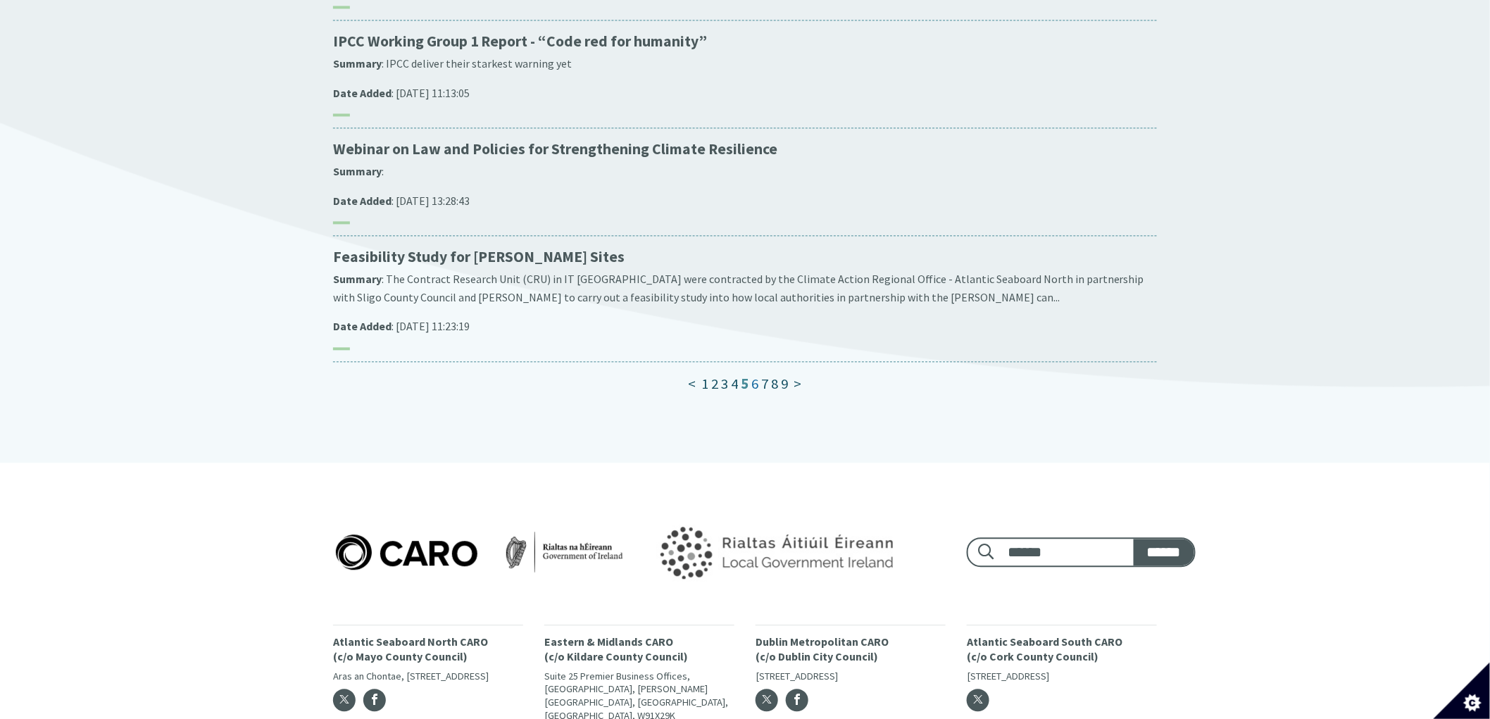
click at [757, 375] on link "6" at bounding box center [755, 384] width 7 height 18
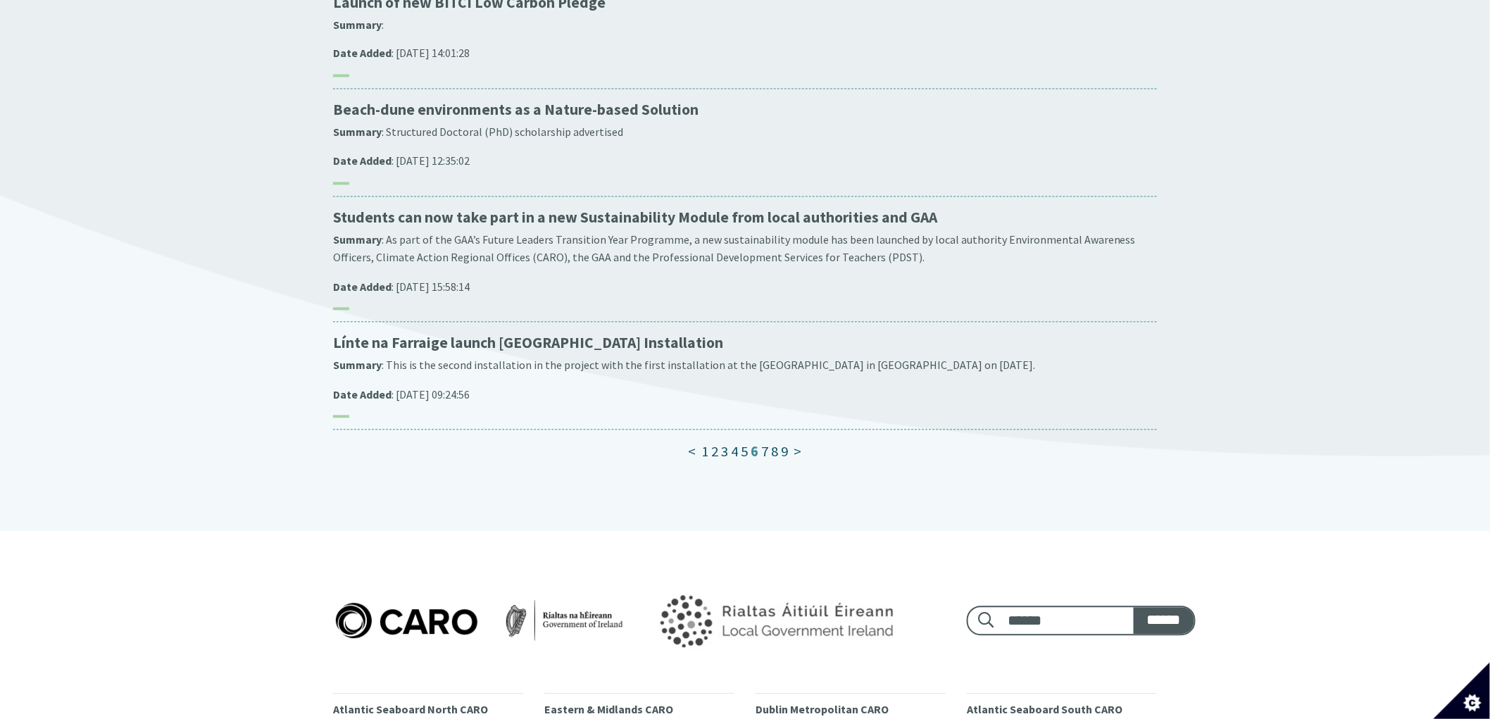
scroll to position [1245, 0]
